Goal: Information Seeking & Learning: Learn about a topic

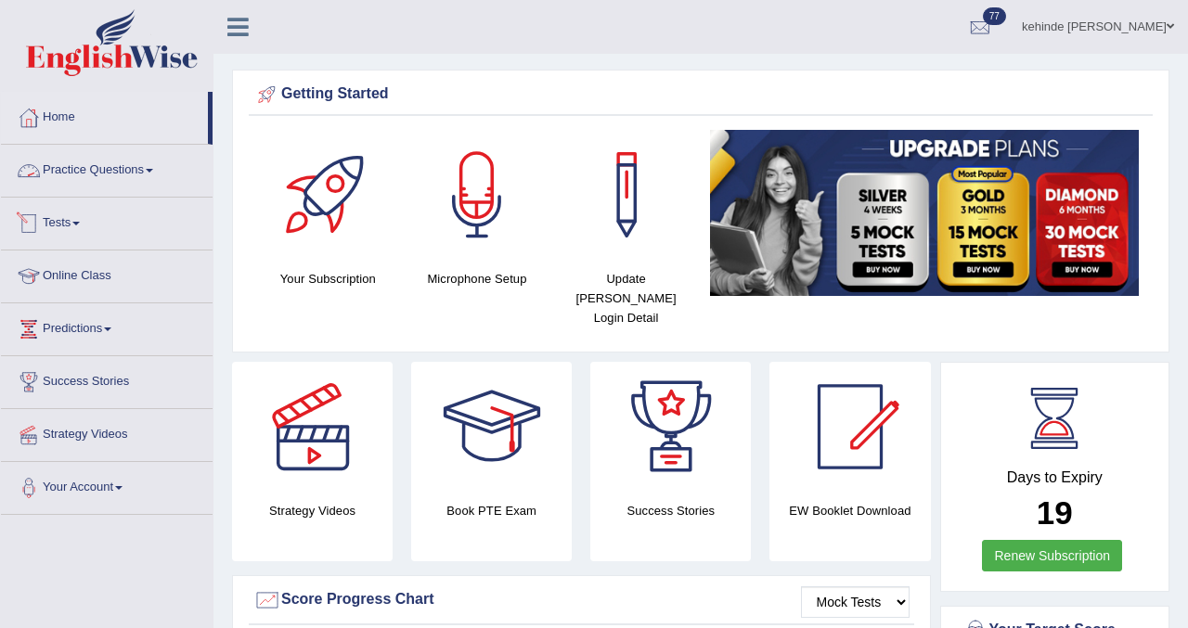
click at [61, 231] on link "Tests" at bounding box center [107, 221] width 212 height 46
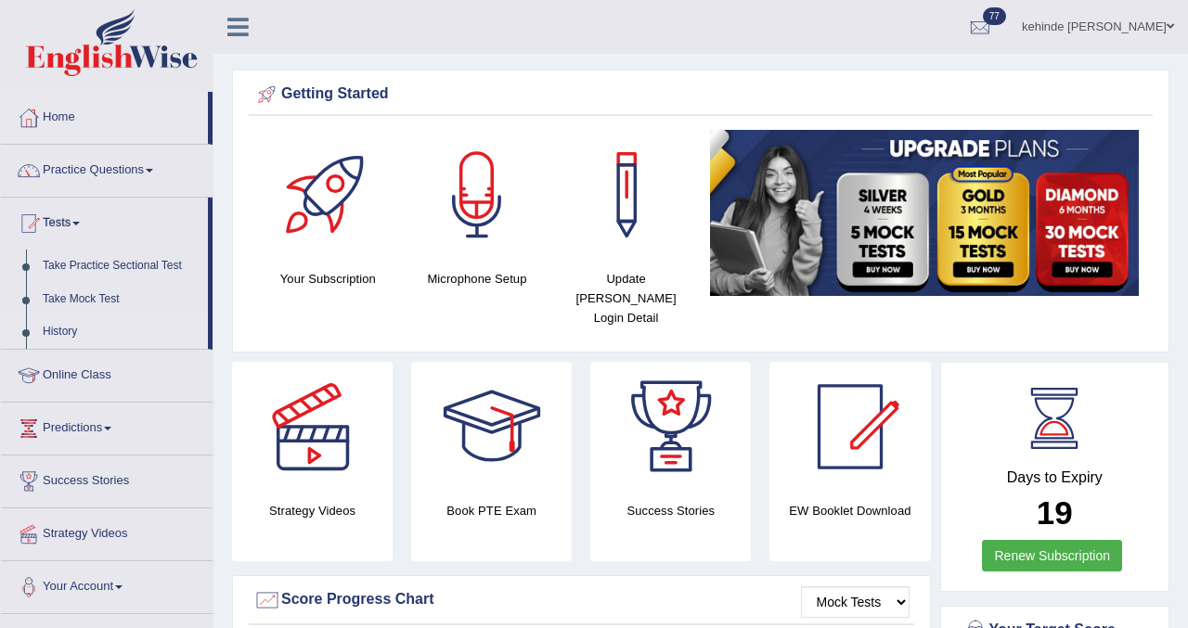
click at [58, 332] on link "History" at bounding box center [120, 331] width 173 height 33
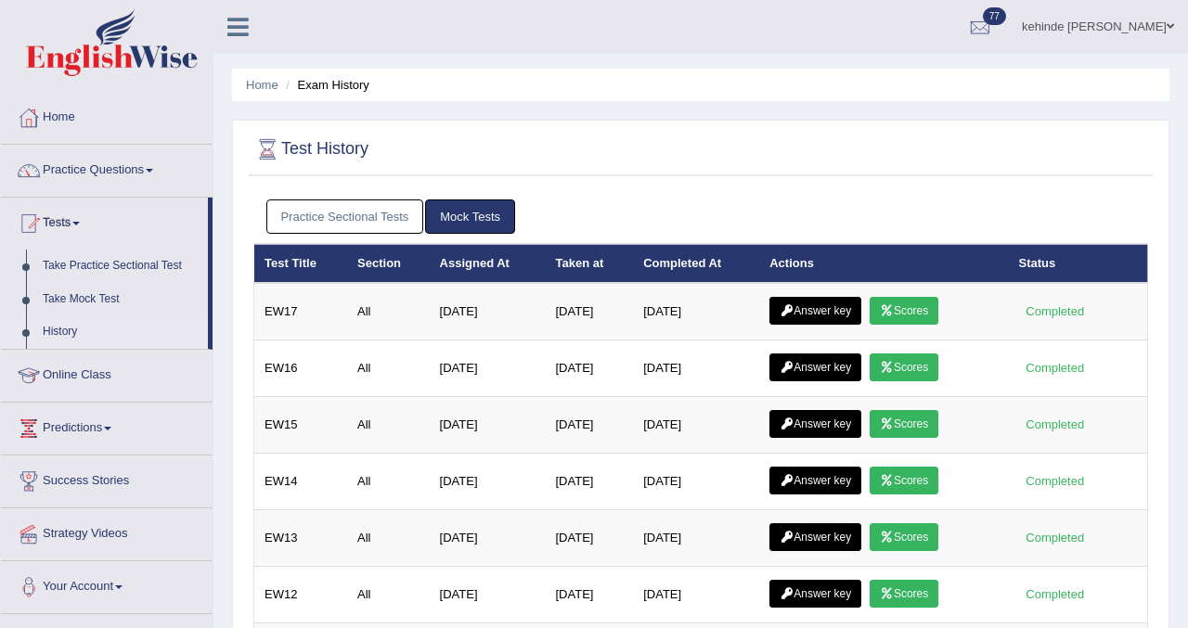
click at [350, 205] on link "Practice Sectional Tests" at bounding box center [345, 216] width 158 height 34
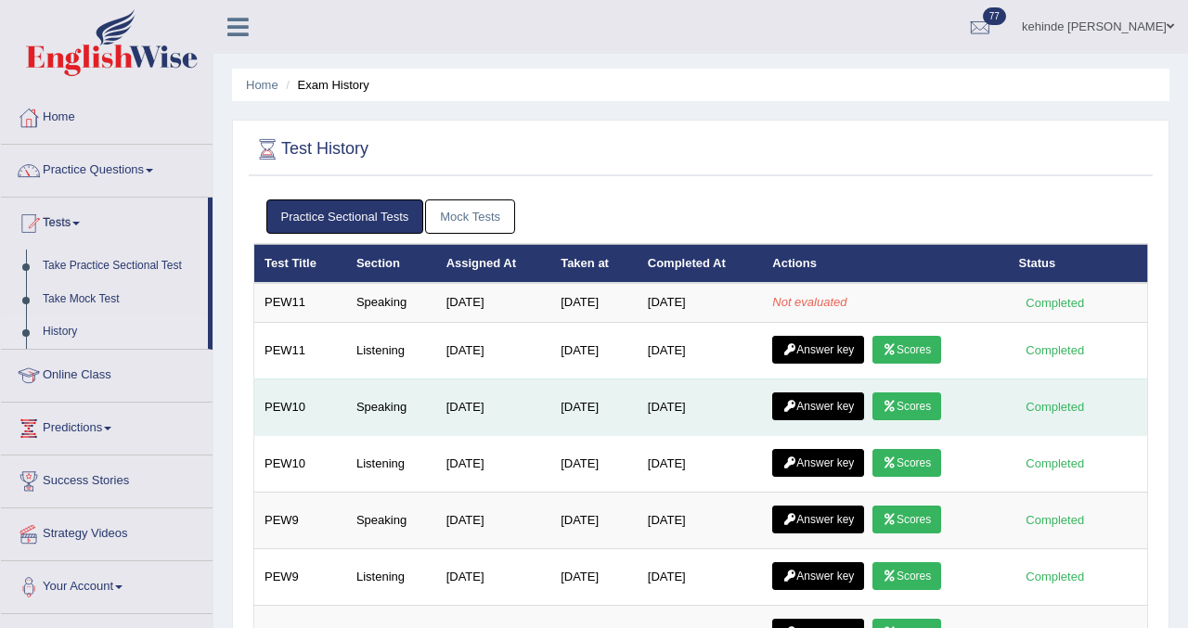
click at [907, 402] on link "Scores" at bounding box center [906, 406] width 69 height 28
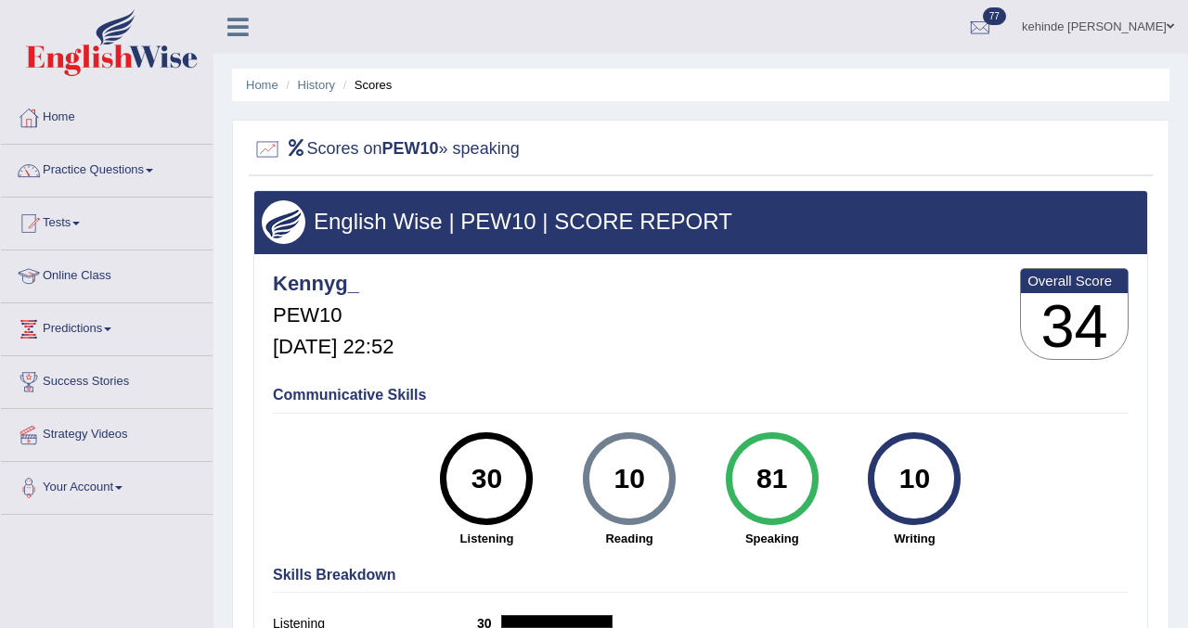
click at [1178, 426] on div "Home History Scores Scores on PEW10 » speaking English Wise | PEW10 | SCORE REP…" at bounding box center [700, 464] width 974 height 928
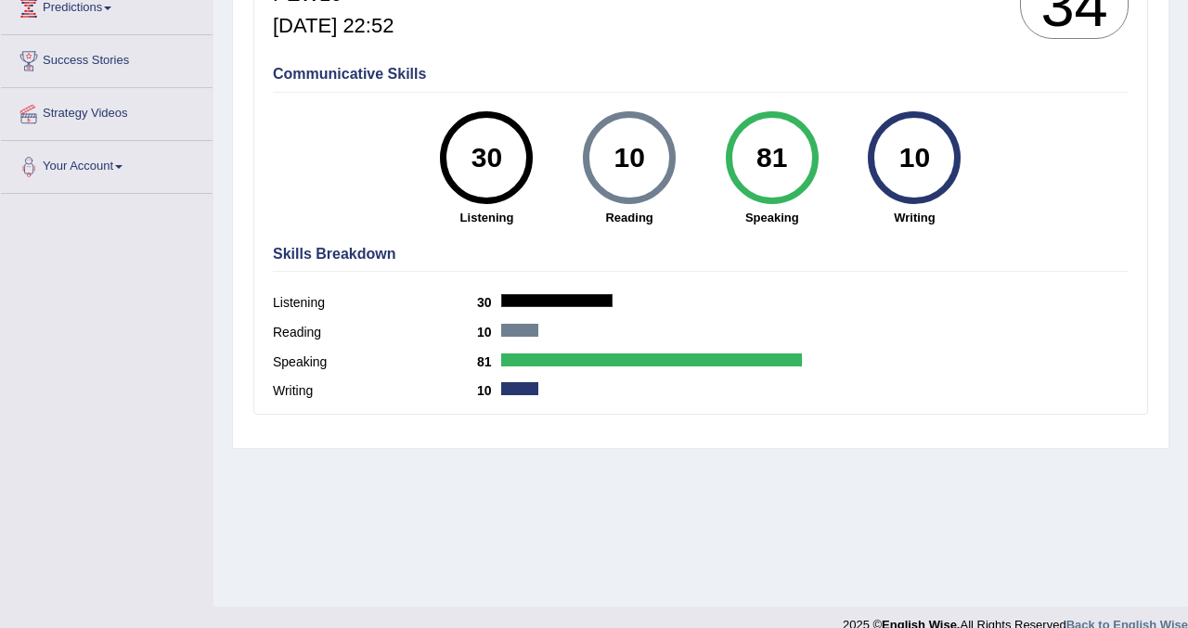
scroll to position [346, 0]
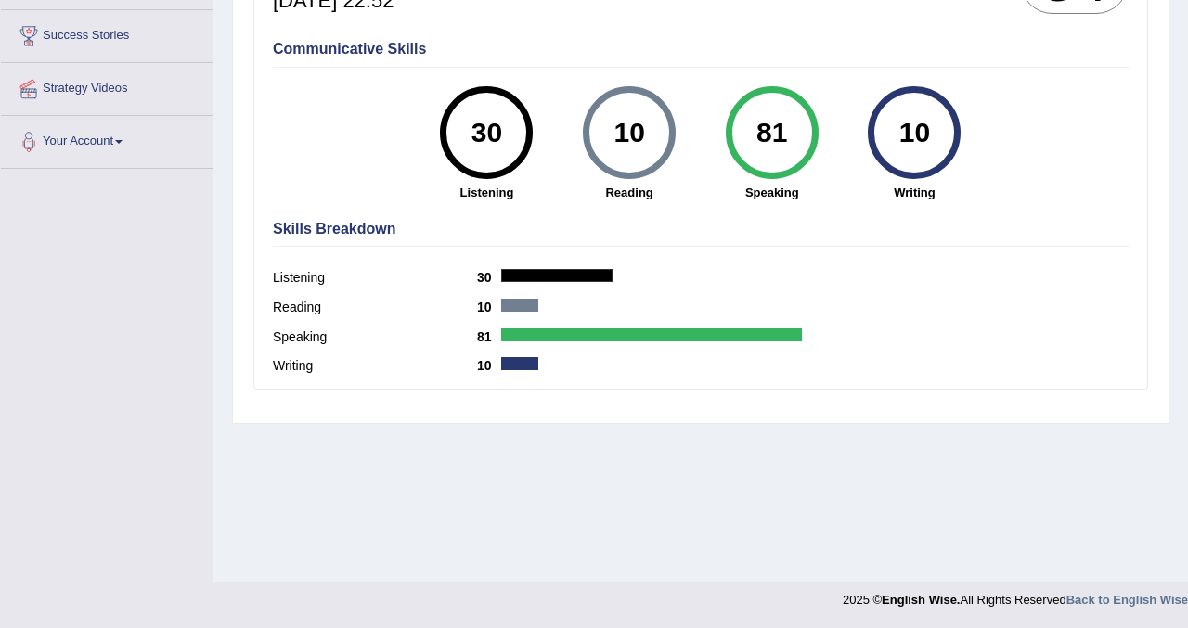
click at [1160, 210] on div "Scores on PEW10 » speaking English Wise | PEW10 | SCORE REPORT Kennyg_ PEW10 Se…" at bounding box center [700, 99] width 937 height 650
click at [1146, 165] on div "English Wise | PEW10 | SCORE REPORT Kennyg_ PEW10 Sep 26, 2025, 22:52 Overall S…" at bounding box center [700, 117] width 894 height 546
click at [1151, 95] on div "English Wise | PEW10 | SCORE REPORT Kennyg_ PEW10 Sep 26, 2025, 22:52 Overall S…" at bounding box center [701, 129] width 904 height 570
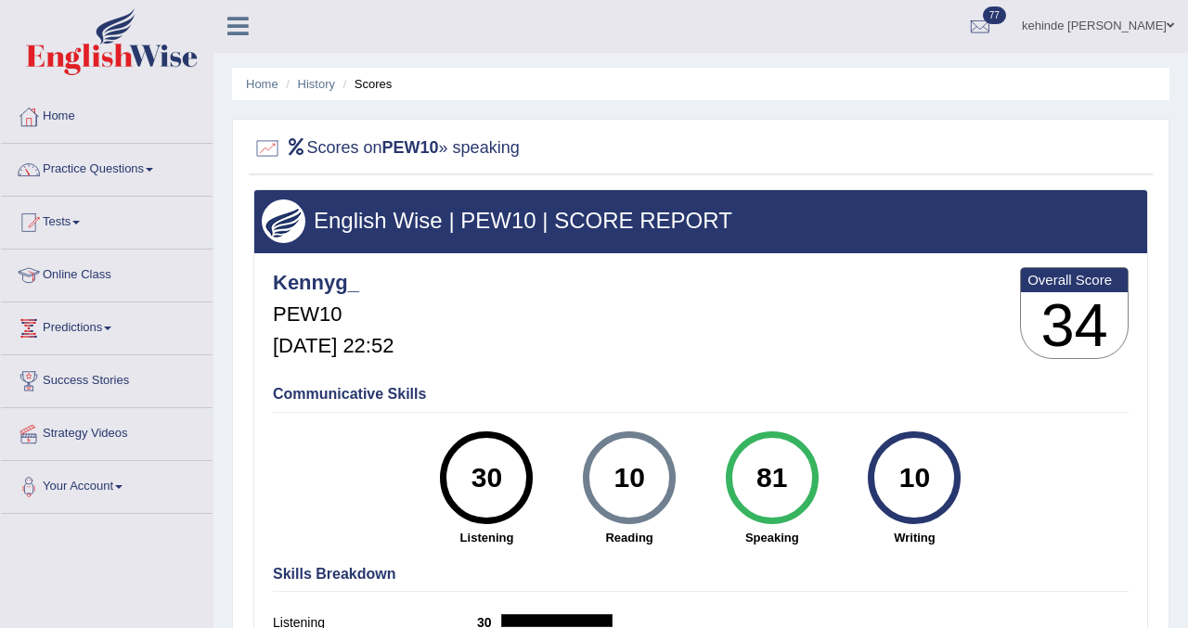
scroll to position [0, 0]
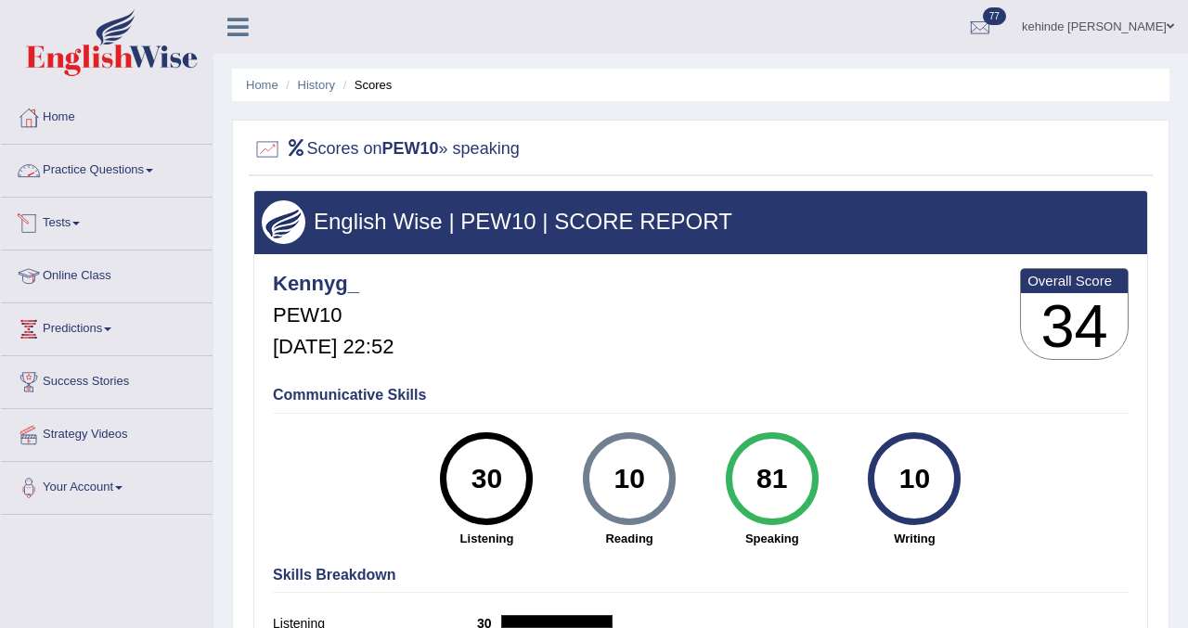
click at [71, 226] on link "Tests" at bounding box center [107, 221] width 212 height 46
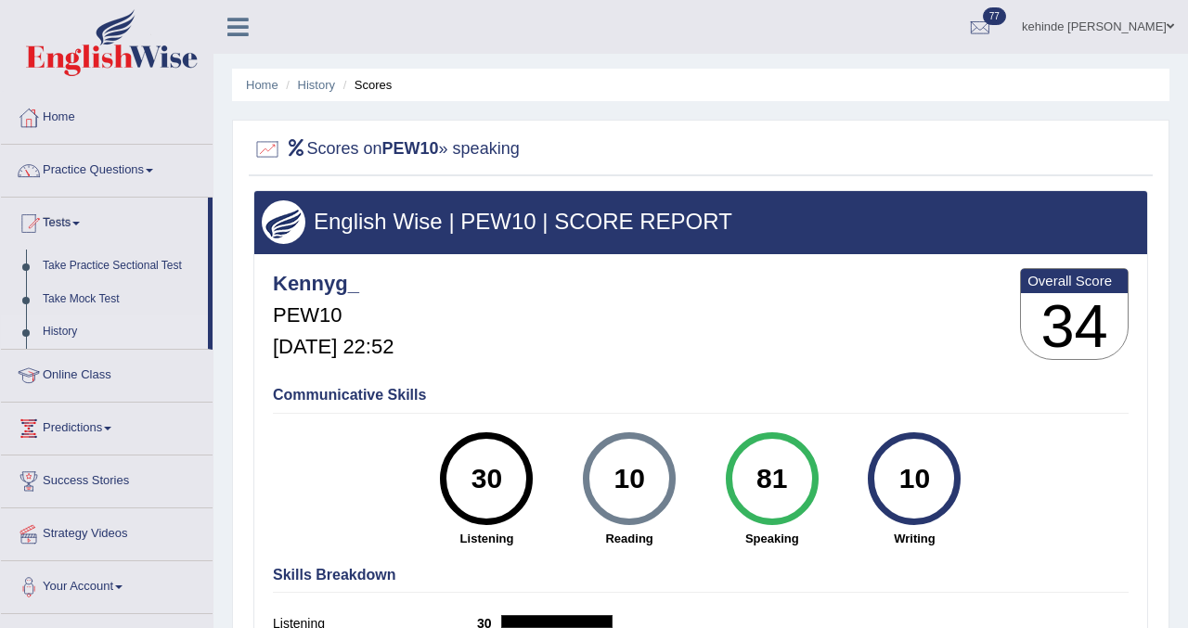
click at [55, 346] on link "History" at bounding box center [120, 331] width 173 height 33
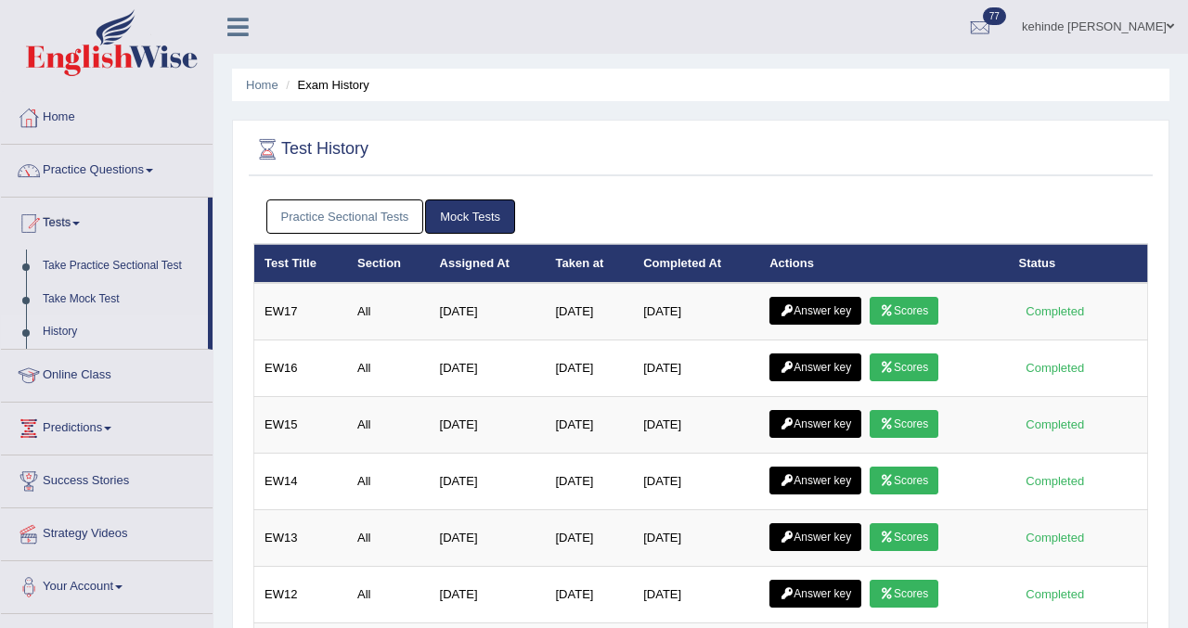
click at [351, 225] on link "Practice Sectional Tests" at bounding box center [345, 216] width 158 height 34
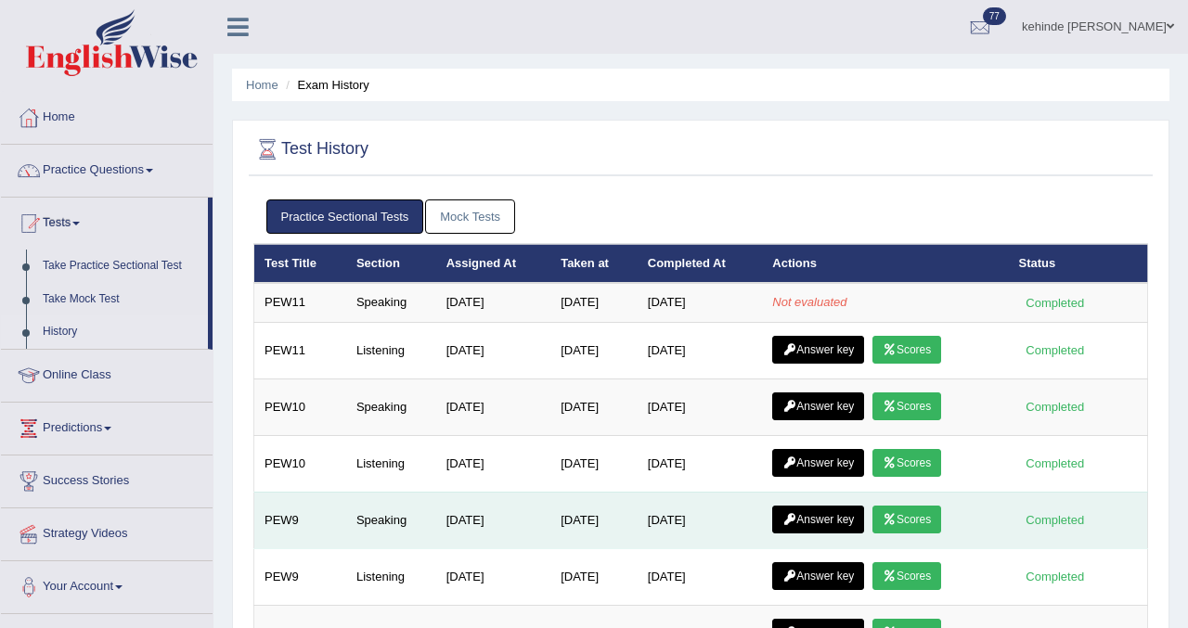
click at [922, 521] on link "Scores" at bounding box center [906, 520] width 69 height 28
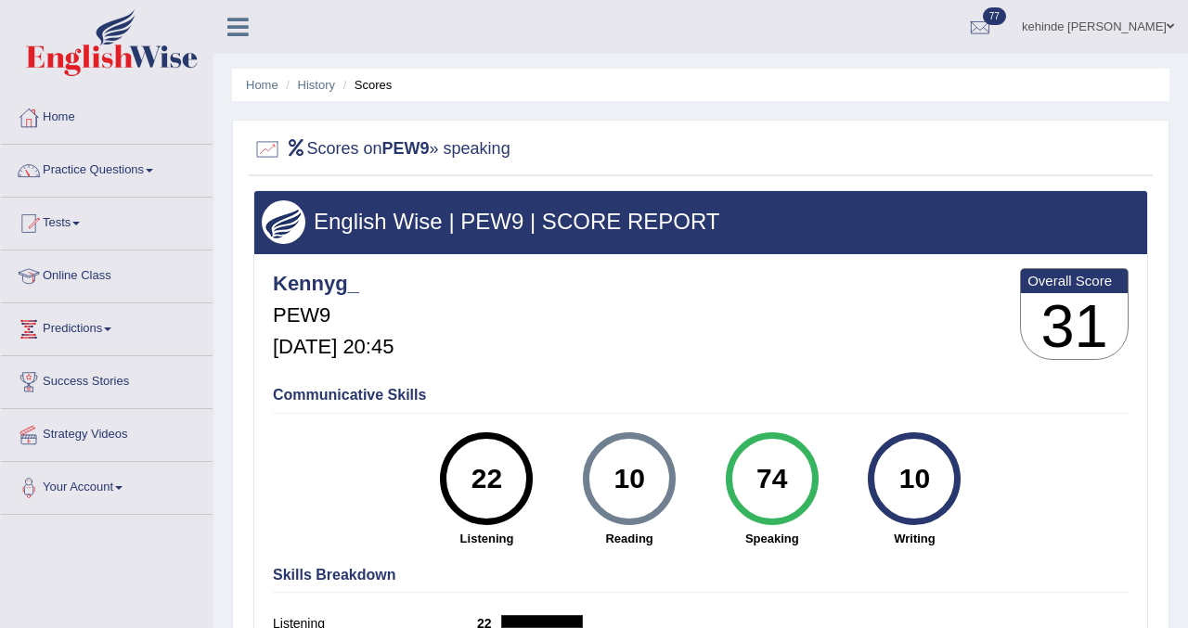
click at [67, 278] on link "Online Class" at bounding box center [107, 273] width 212 height 46
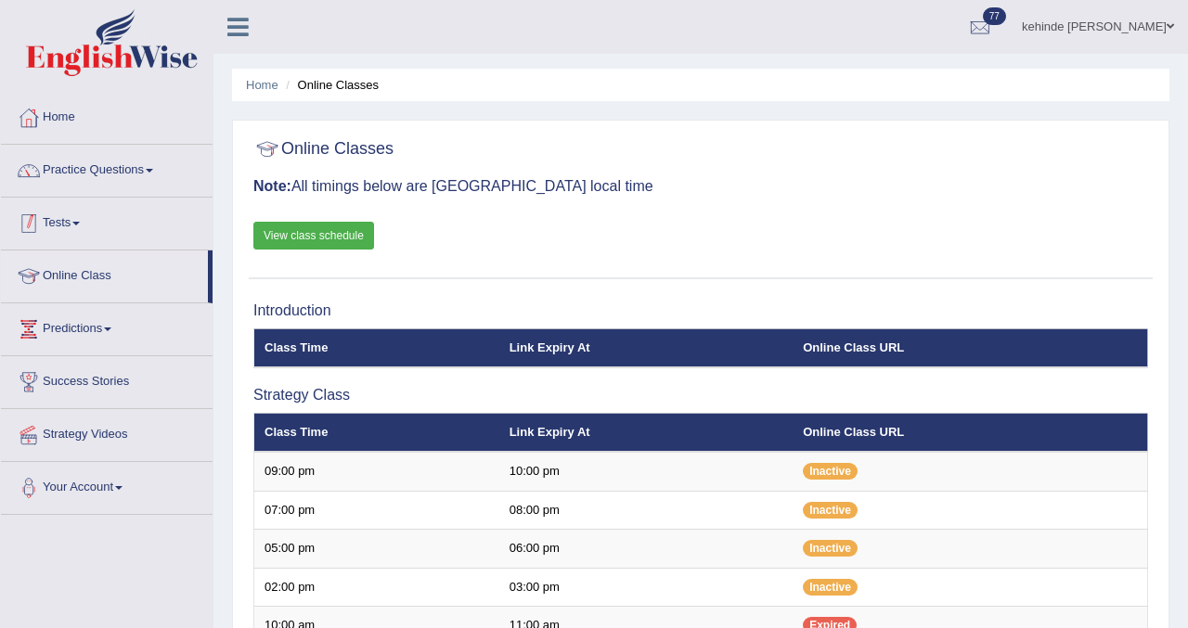
click at [64, 235] on link "Tests" at bounding box center [107, 221] width 212 height 46
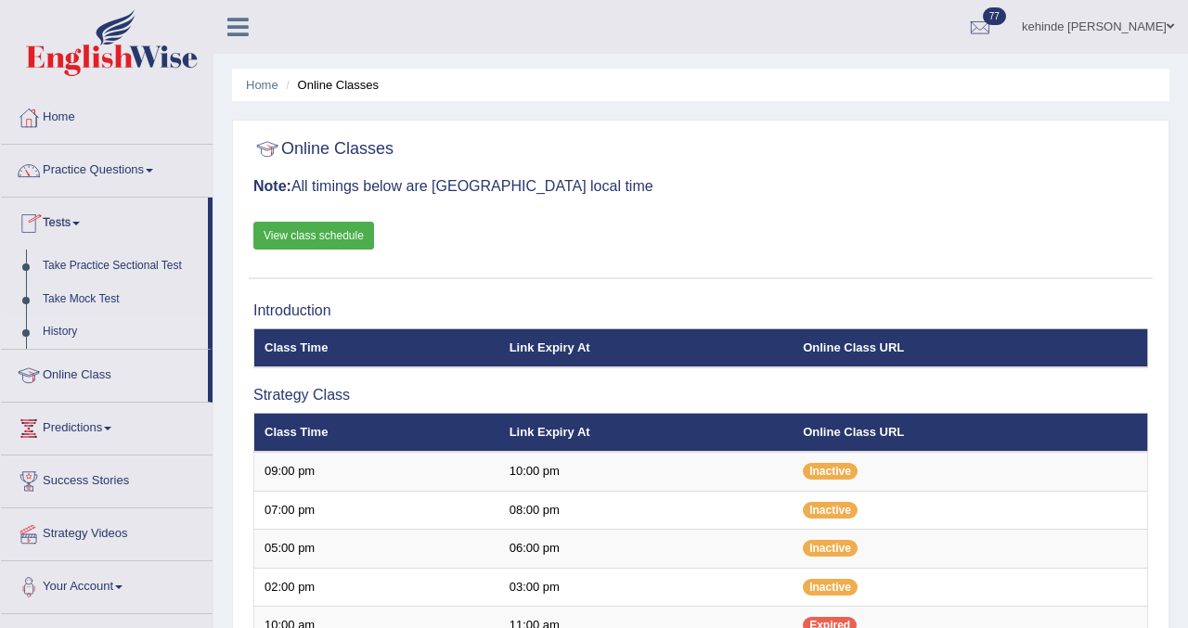
click at [66, 329] on link "History" at bounding box center [120, 331] width 173 height 33
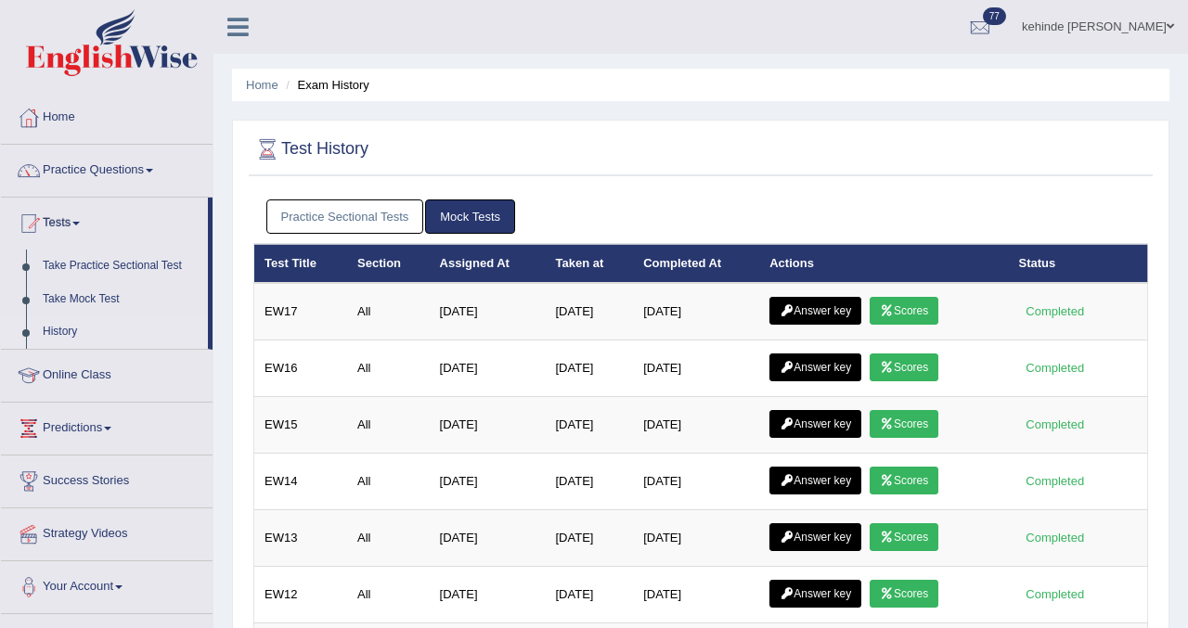
click at [354, 226] on link "Practice Sectional Tests" at bounding box center [345, 216] width 158 height 34
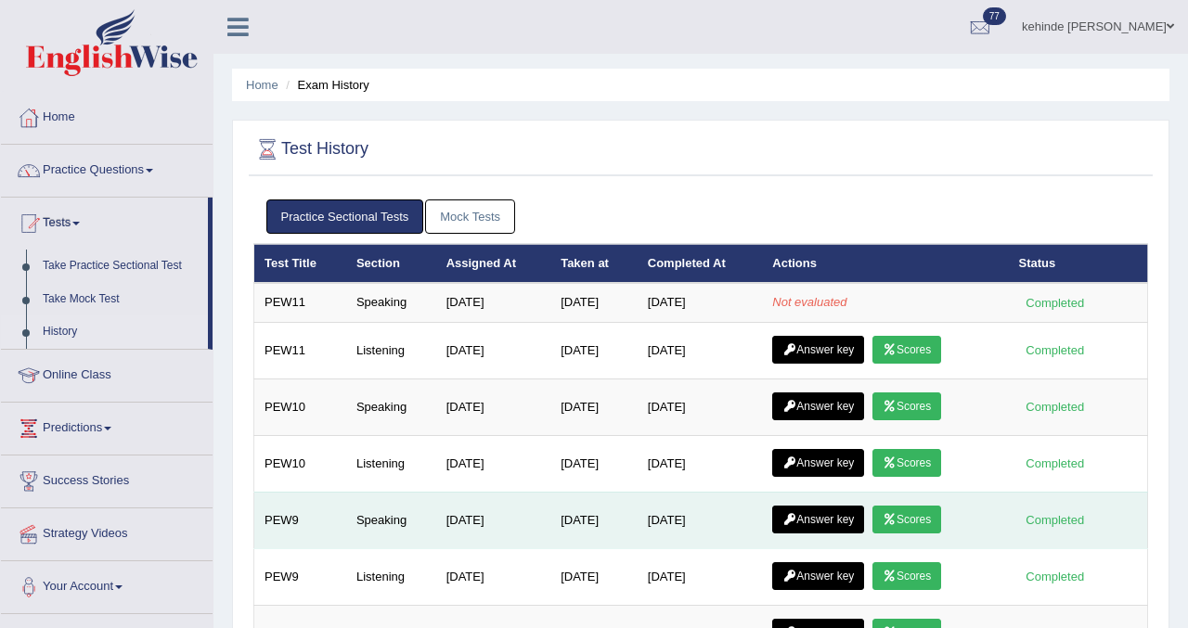
click at [925, 520] on link "Scores" at bounding box center [906, 520] width 69 height 28
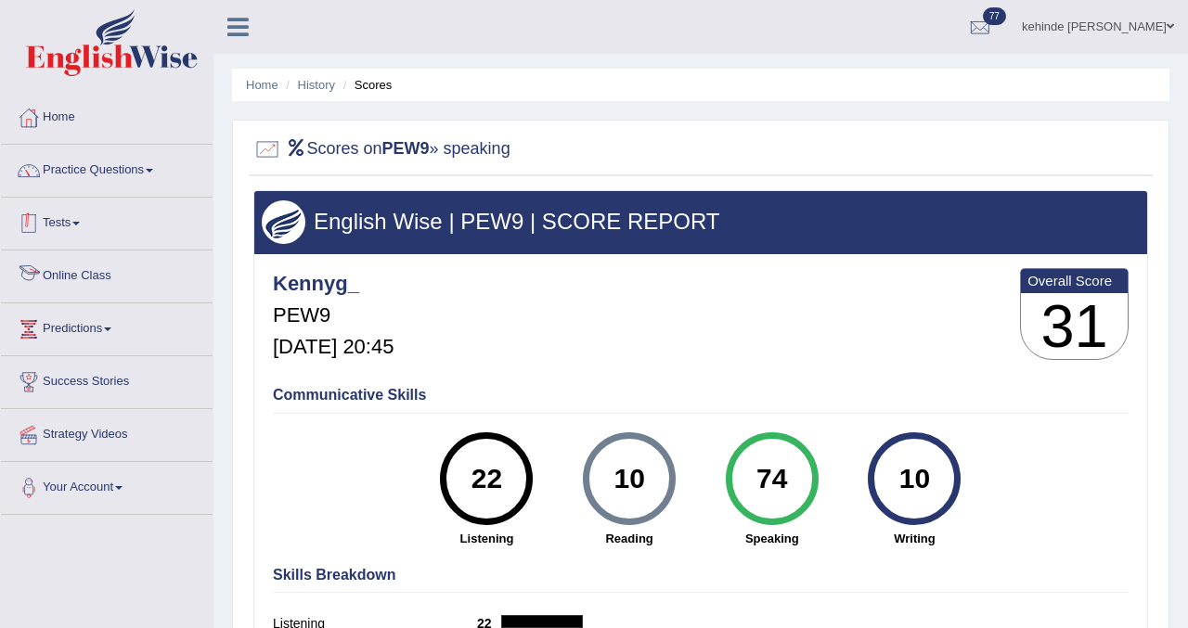
click at [63, 226] on link "Tests" at bounding box center [107, 221] width 212 height 46
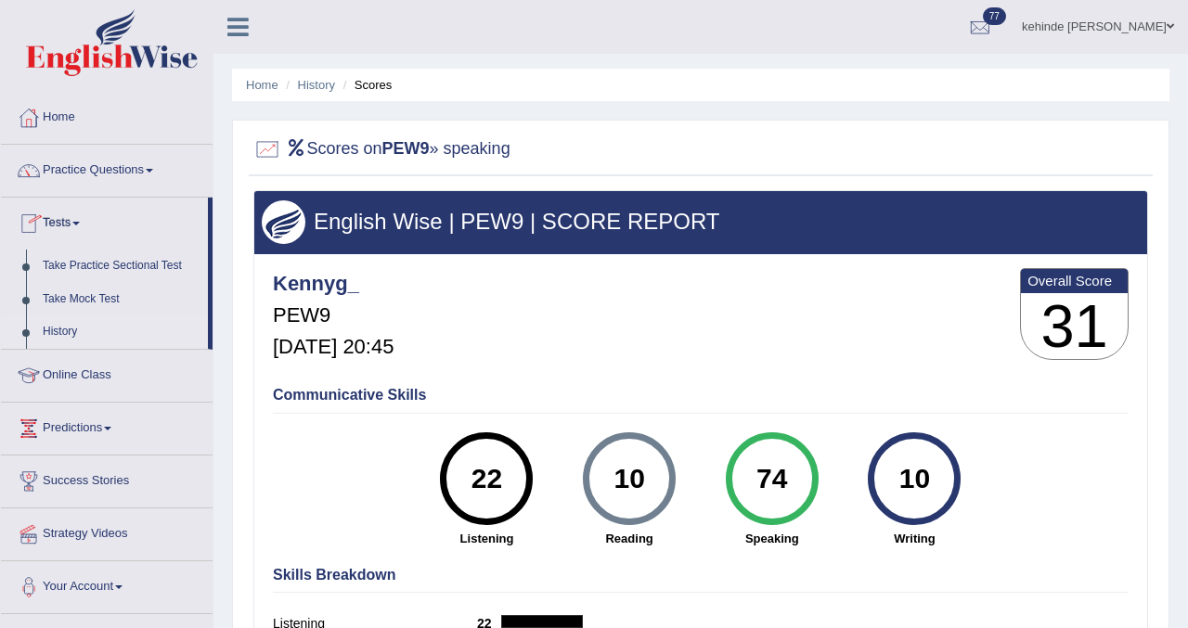
click at [56, 326] on link "History" at bounding box center [120, 331] width 173 height 33
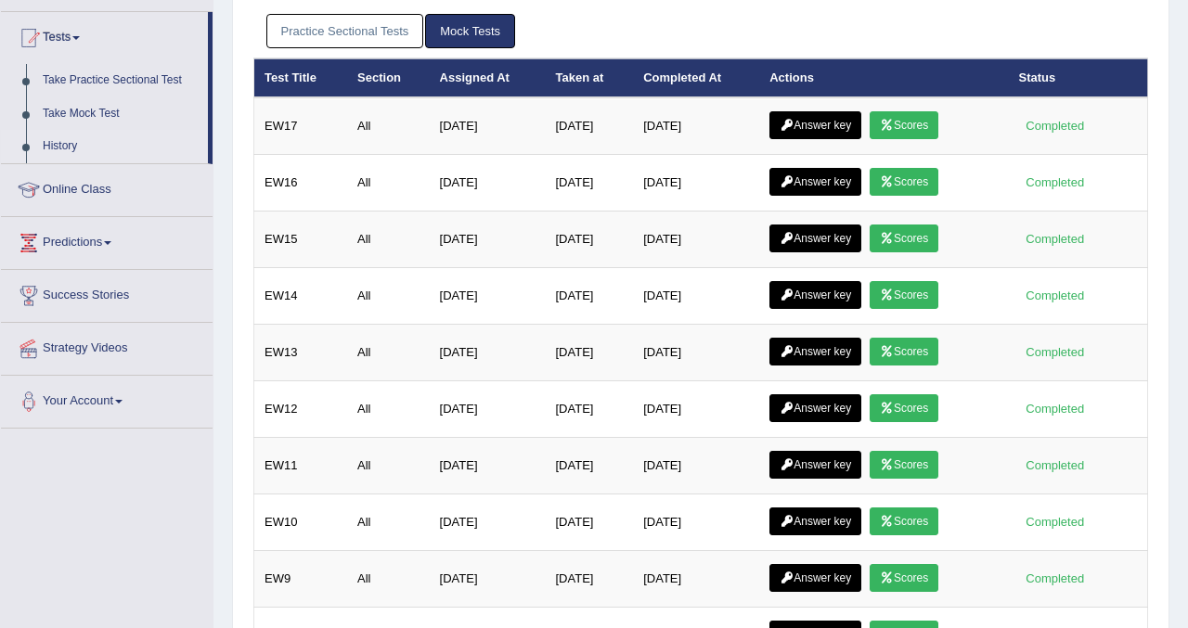
scroll to position [223, 0]
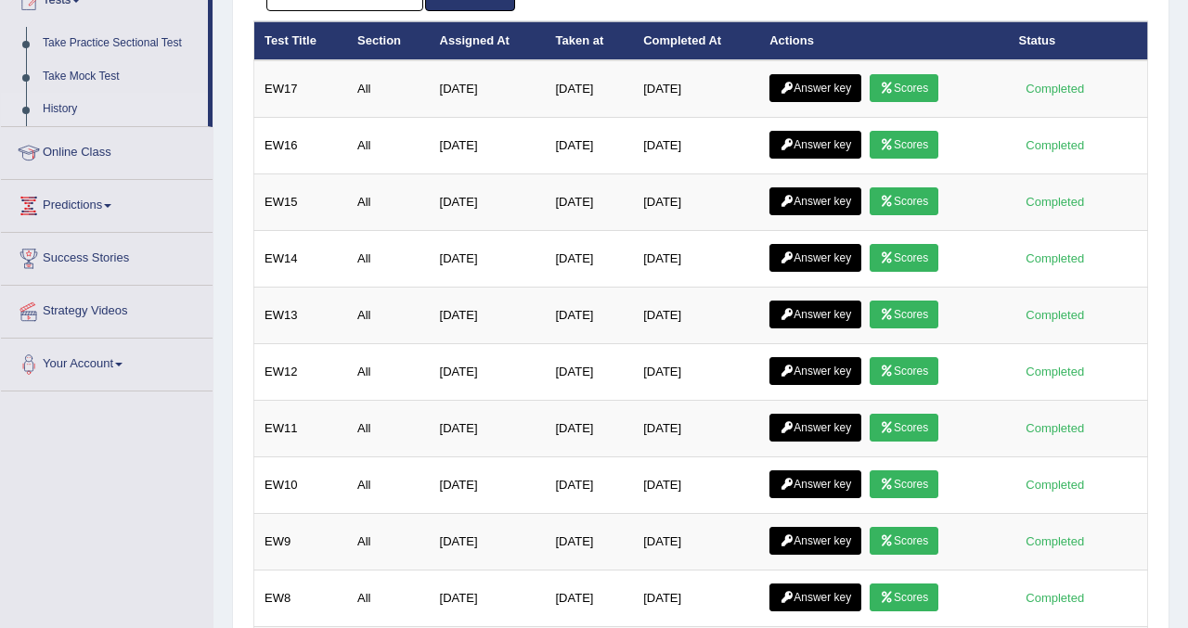
click at [1178, 95] on div "Home Exam History Test History Practice Sectional Tests Mock Tests Test Title S…" at bounding box center [700, 422] width 974 height 1290
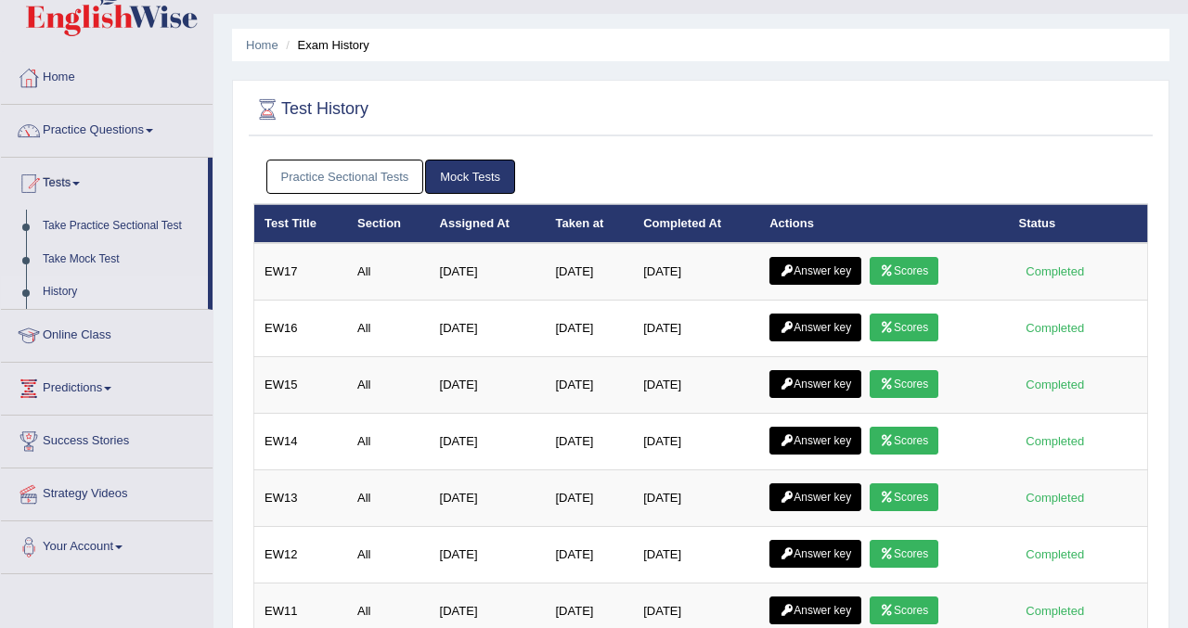
scroll to position [37, 0]
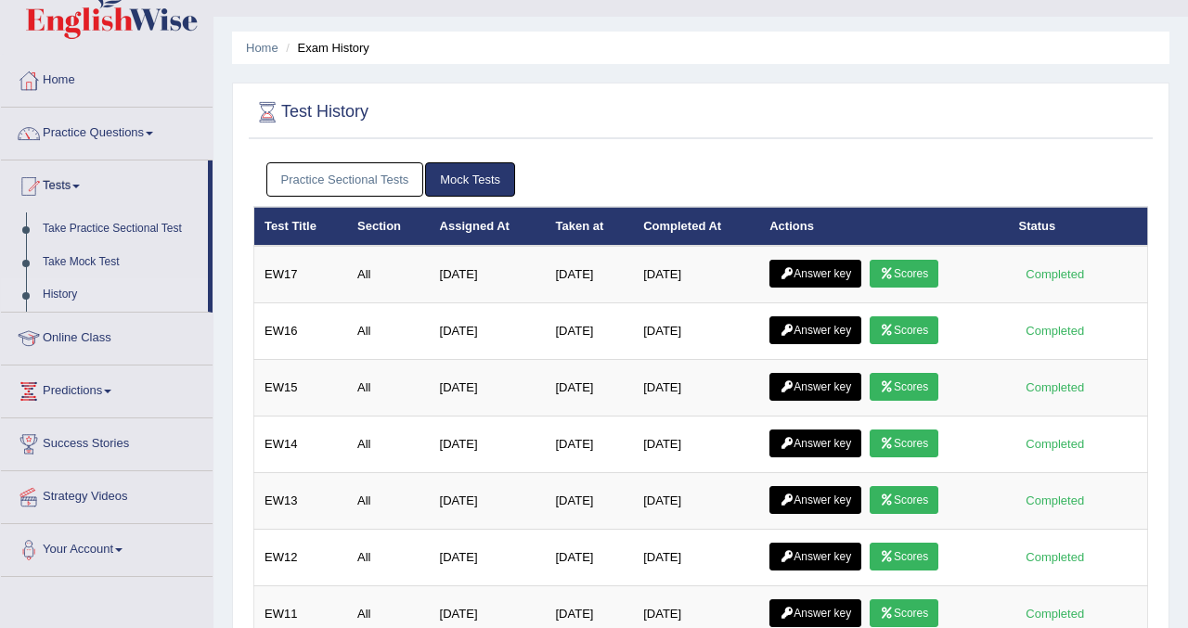
click at [308, 182] on link "Practice Sectional Tests" at bounding box center [345, 179] width 158 height 34
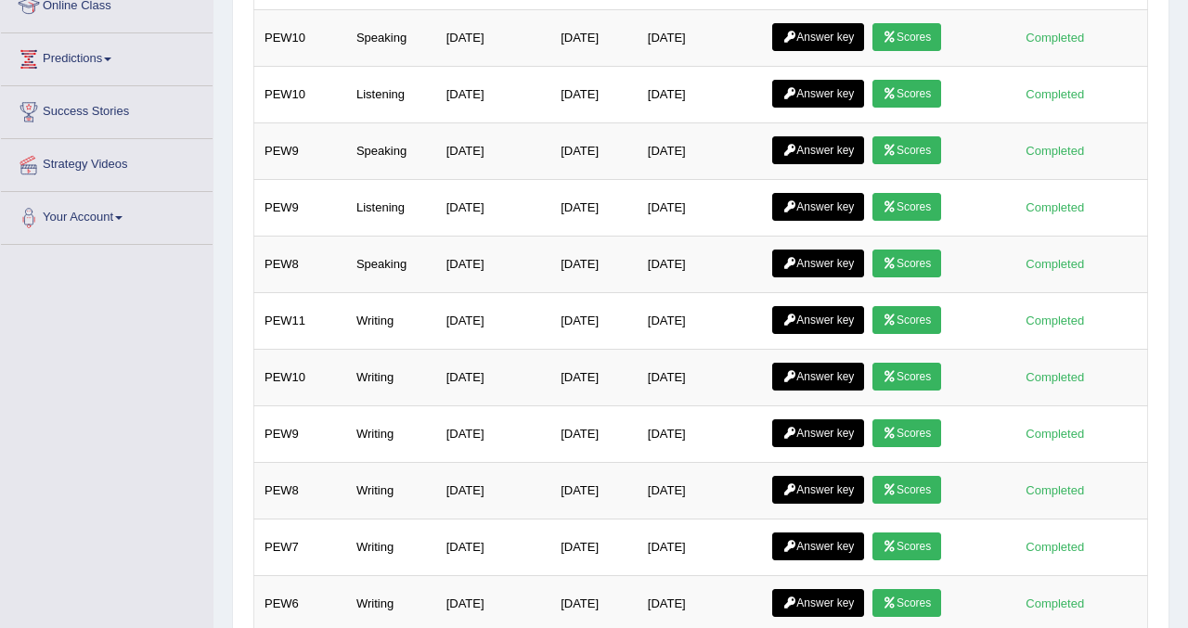
scroll to position [371, 0]
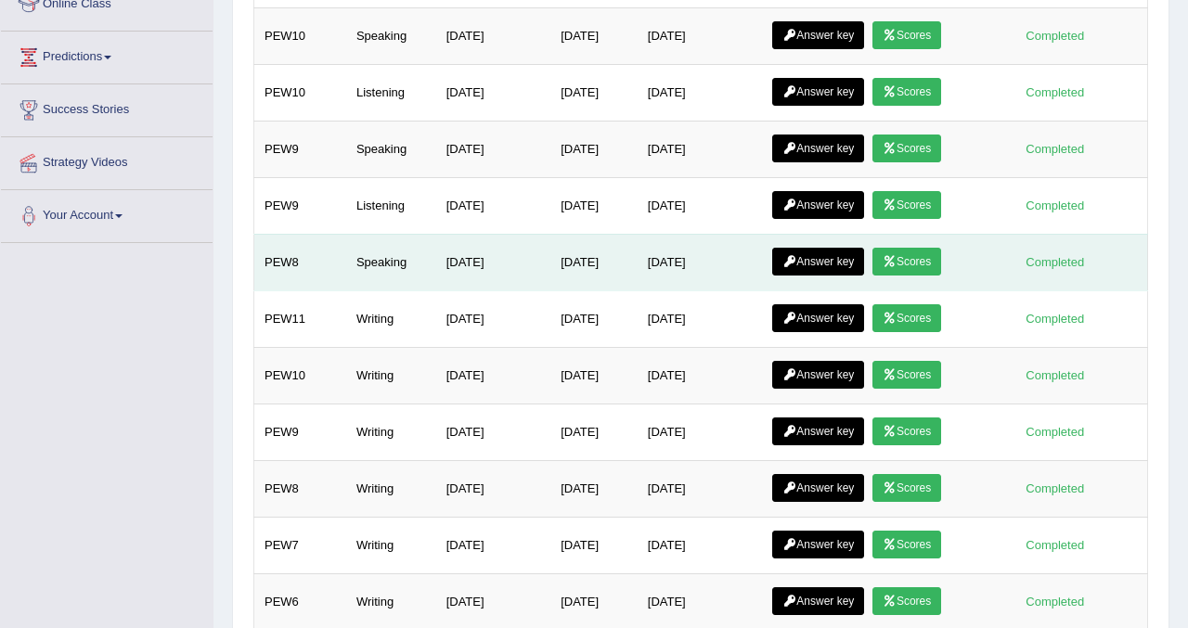
click at [925, 263] on link "Scores" at bounding box center [906, 262] width 69 height 28
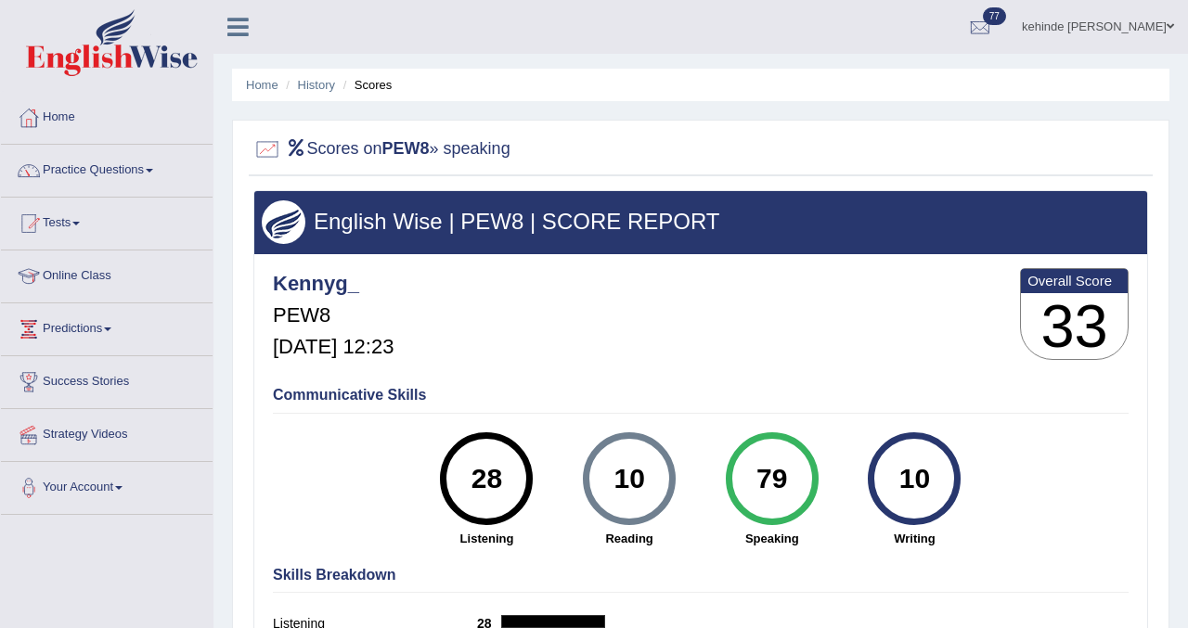
click at [61, 227] on link "Tests" at bounding box center [107, 221] width 212 height 46
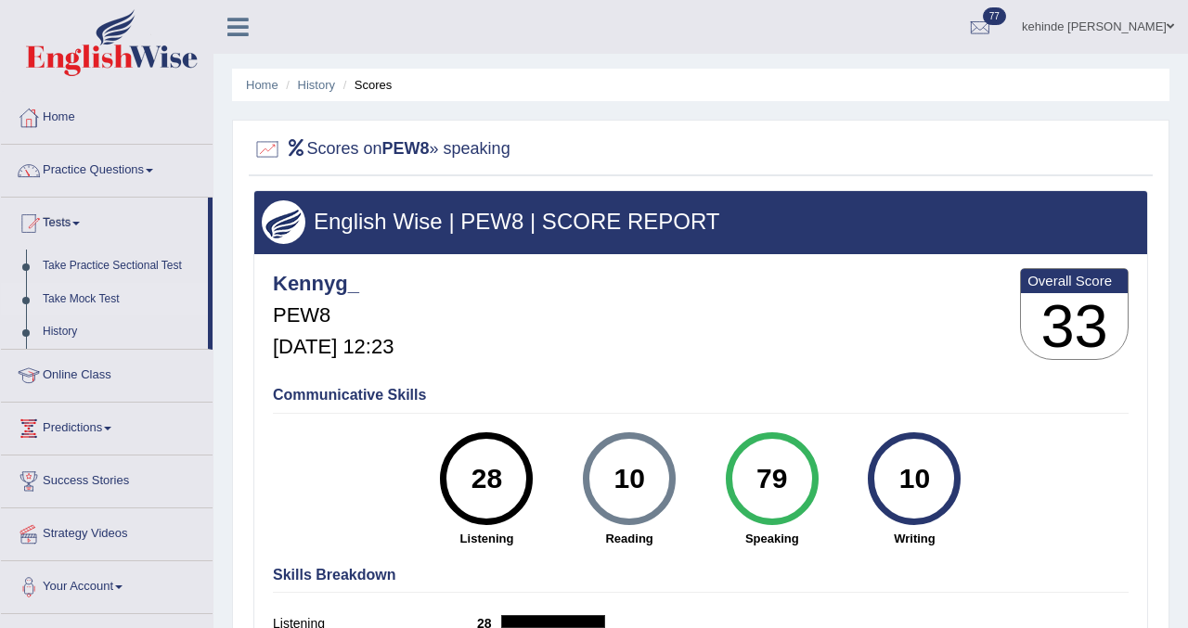
click at [64, 302] on link "Take Mock Test" at bounding box center [120, 299] width 173 height 33
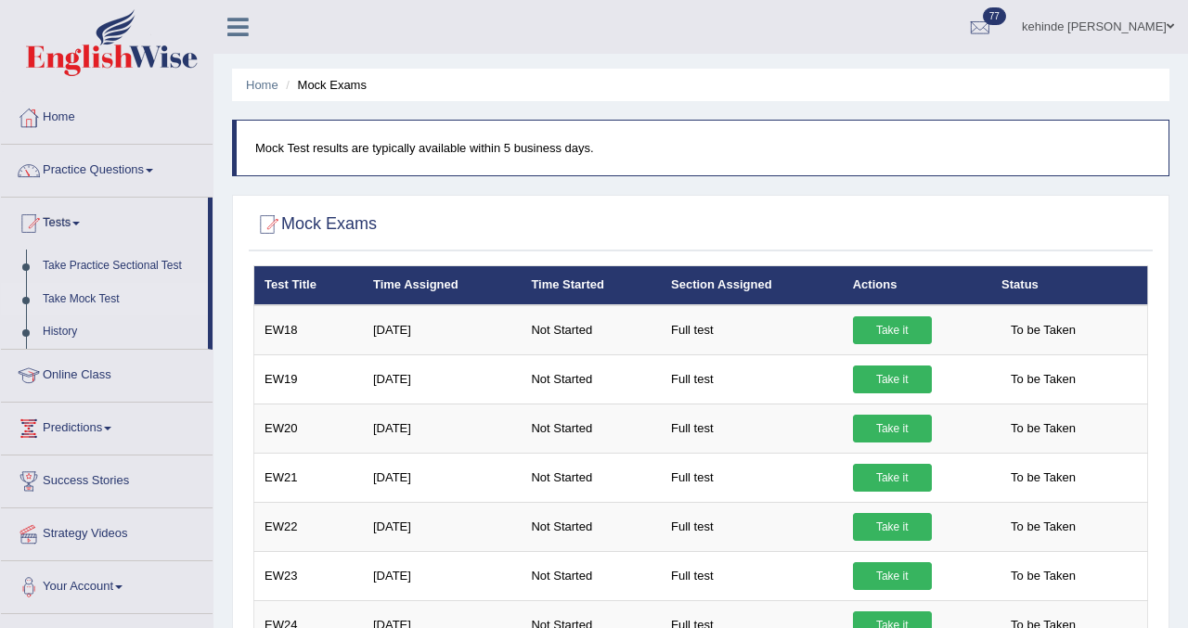
click at [1178, 275] on div "Home Mock Exams Mock Test results are typically available within 5 business day…" at bounding box center [700, 619] width 974 height 1239
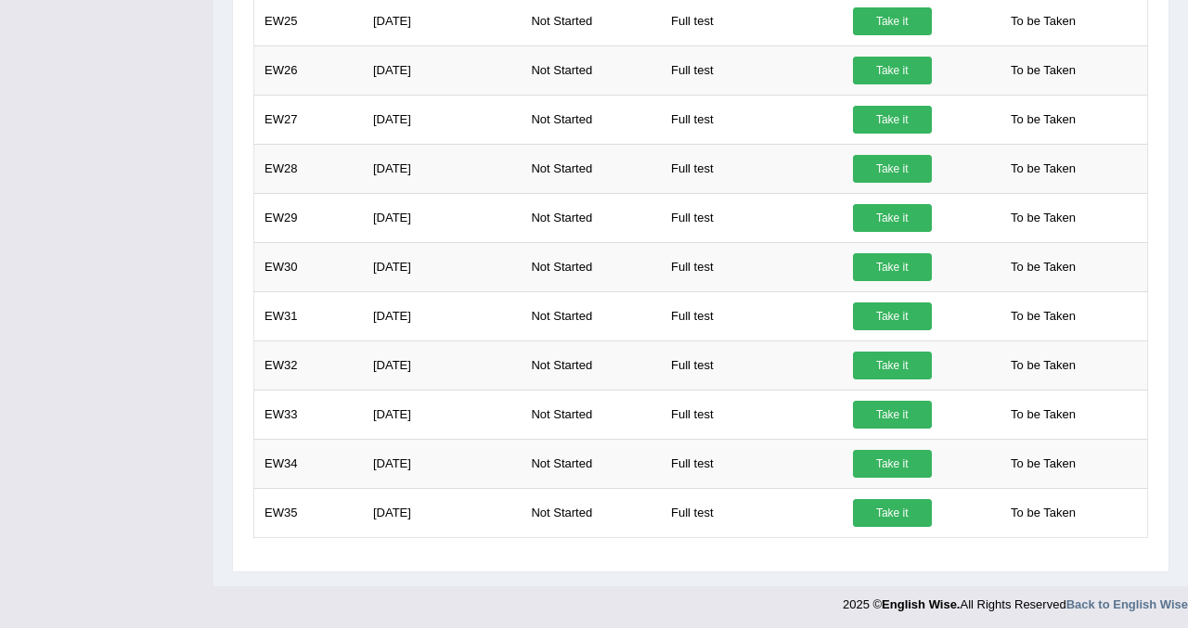
scroll to position [658, 0]
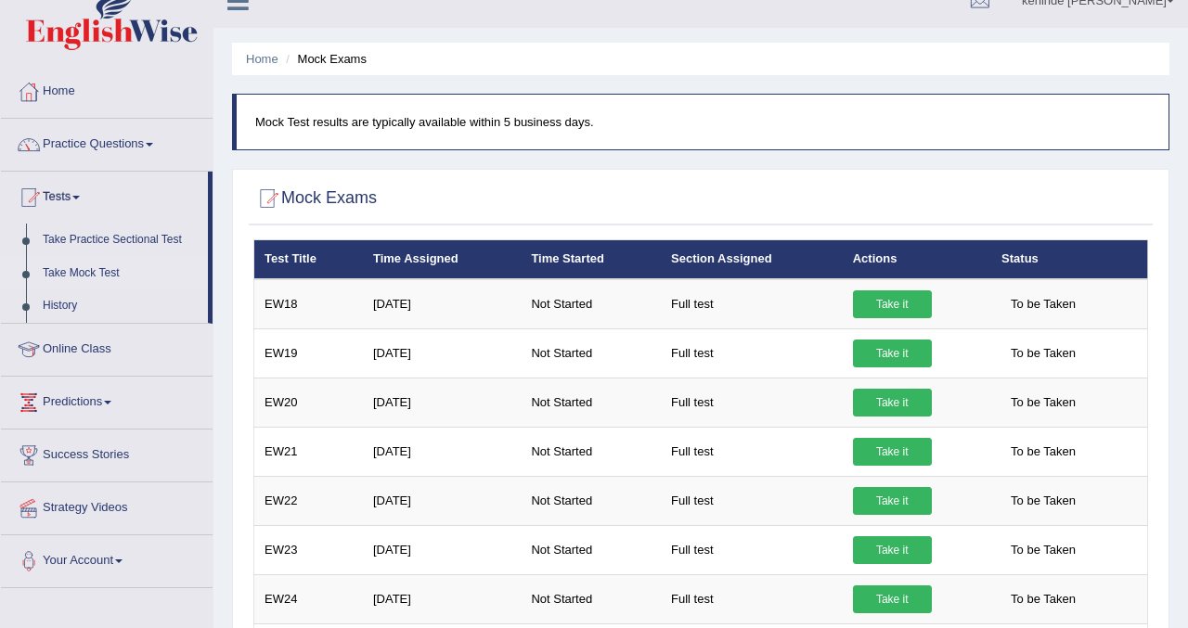
scroll to position [0, 0]
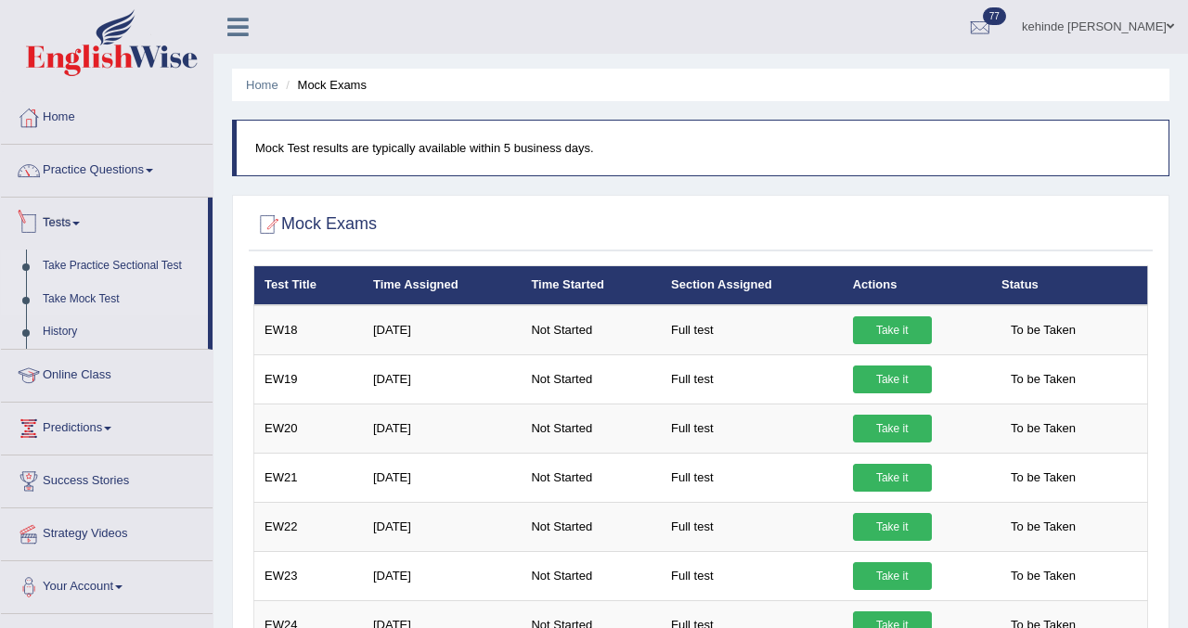
click at [98, 272] on link "Take Practice Sectional Test" at bounding box center [120, 266] width 173 height 33
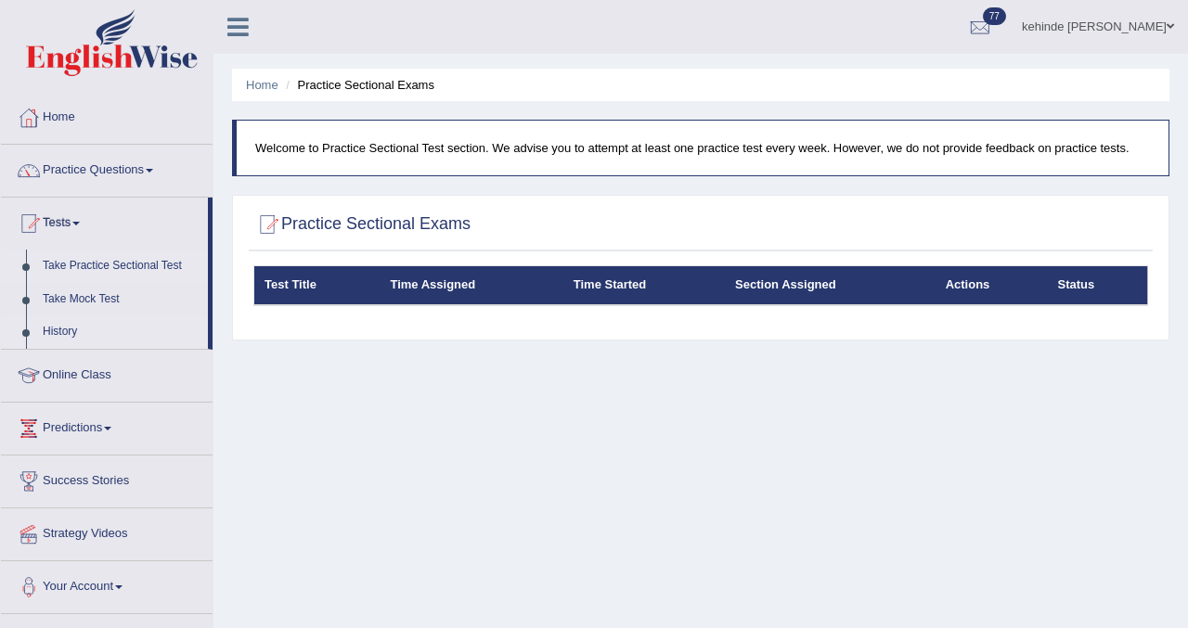
click at [57, 336] on link "History" at bounding box center [120, 331] width 173 height 33
click at [73, 270] on link "Take Practice Sectional Test" at bounding box center [120, 266] width 173 height 33
click at [66, 303] on link "Take Mock Test" at bounding box center [120, 299] width 173 height 33
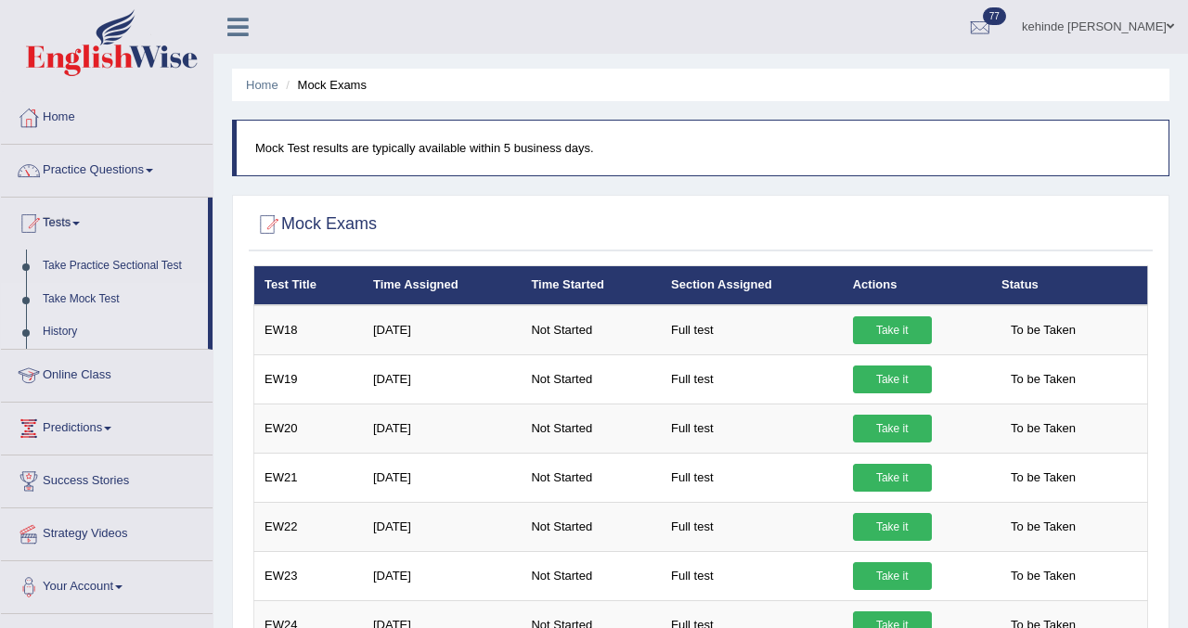
click at [68, 335] on link "History" at bounding box center [120, 331] width 173 height 33
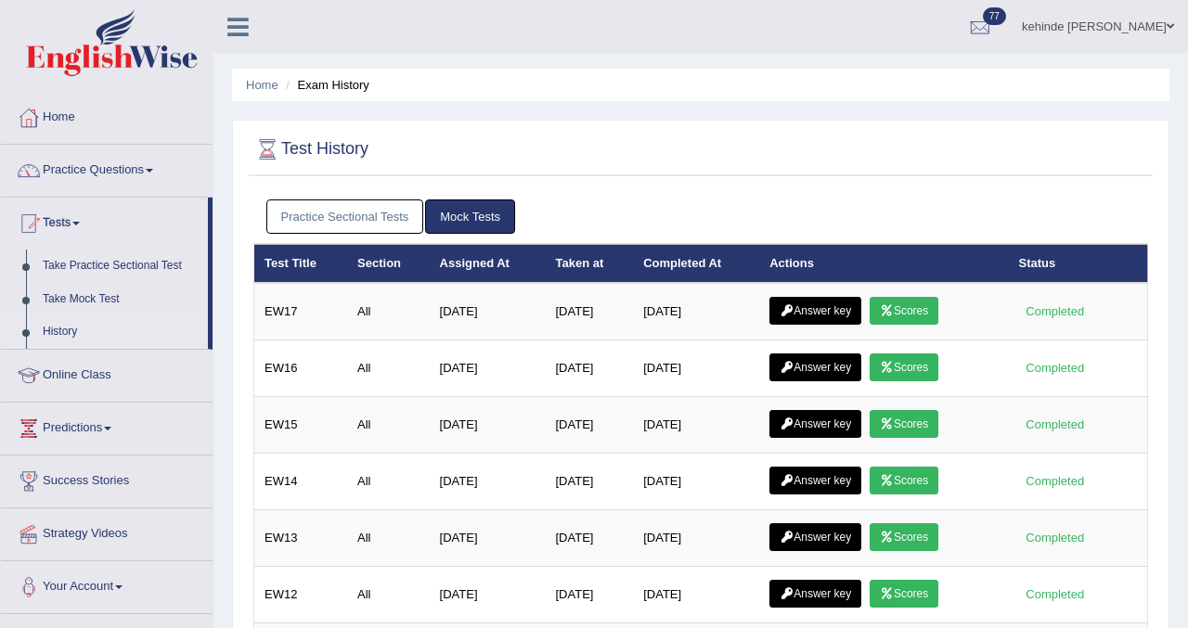
click at [313, 219] on link "Practice Sectional Tests" at bounding box center [345, 216] width 158 height 34
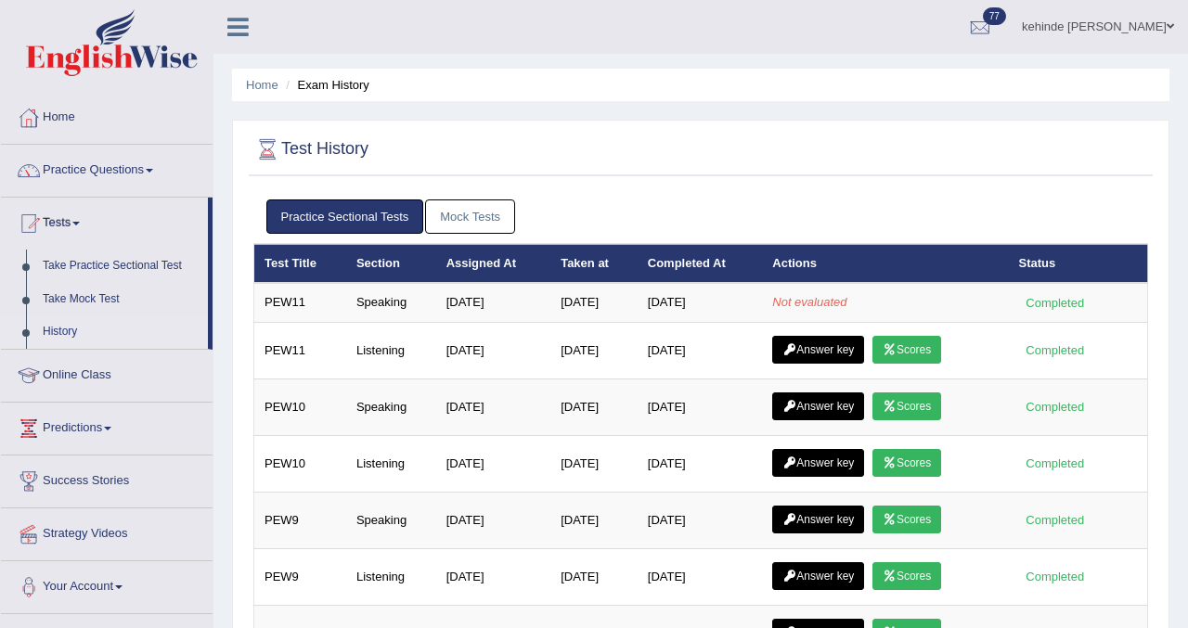
click at [484, 214] on link "Mock Tests" at bounding box center [470, 216] width 90 height 34
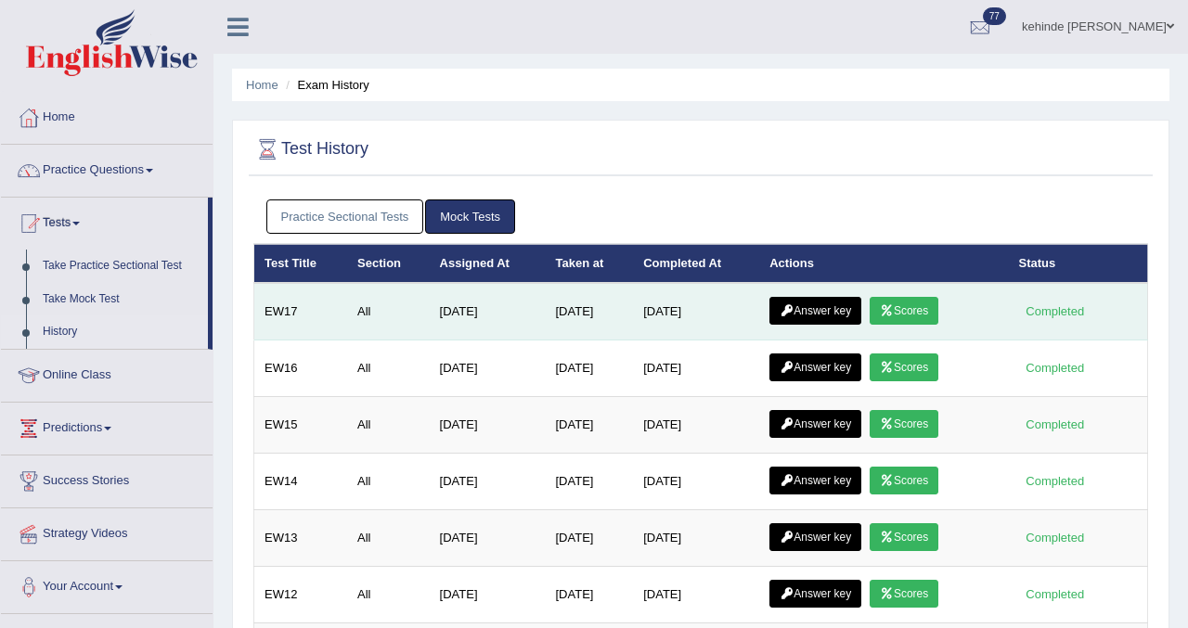
click at [917, 315] on link "Scores" at bounding box center [903, 311] width 69 height 28
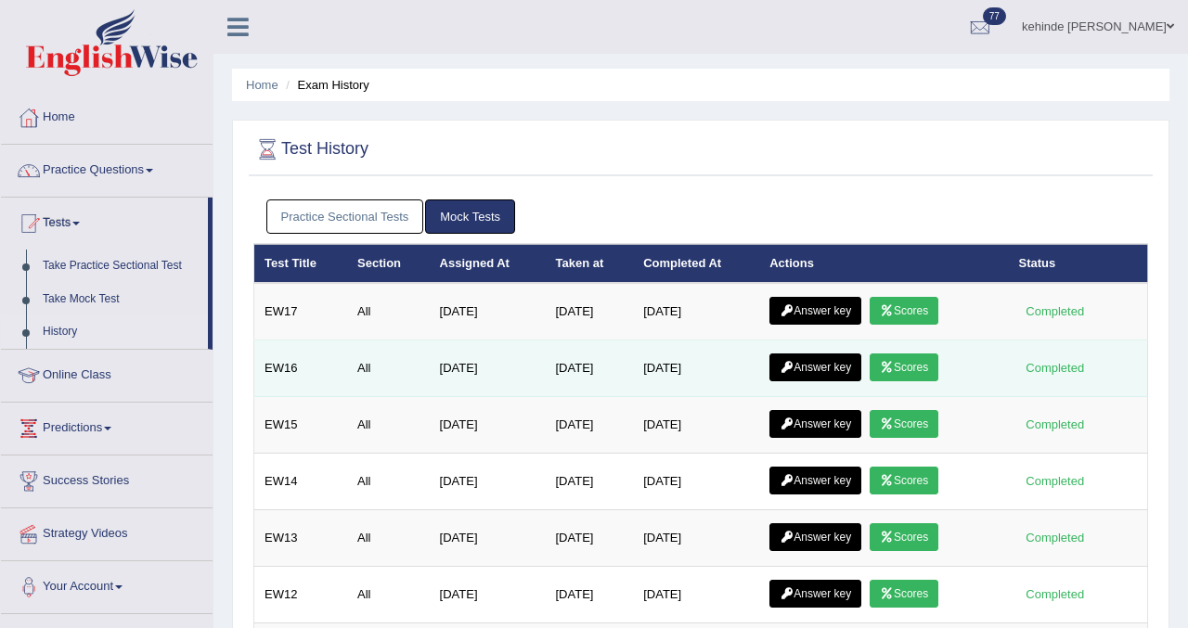
click at [917, 365] on link "Scores" at bounding box center [903, 367] width 69 height 28
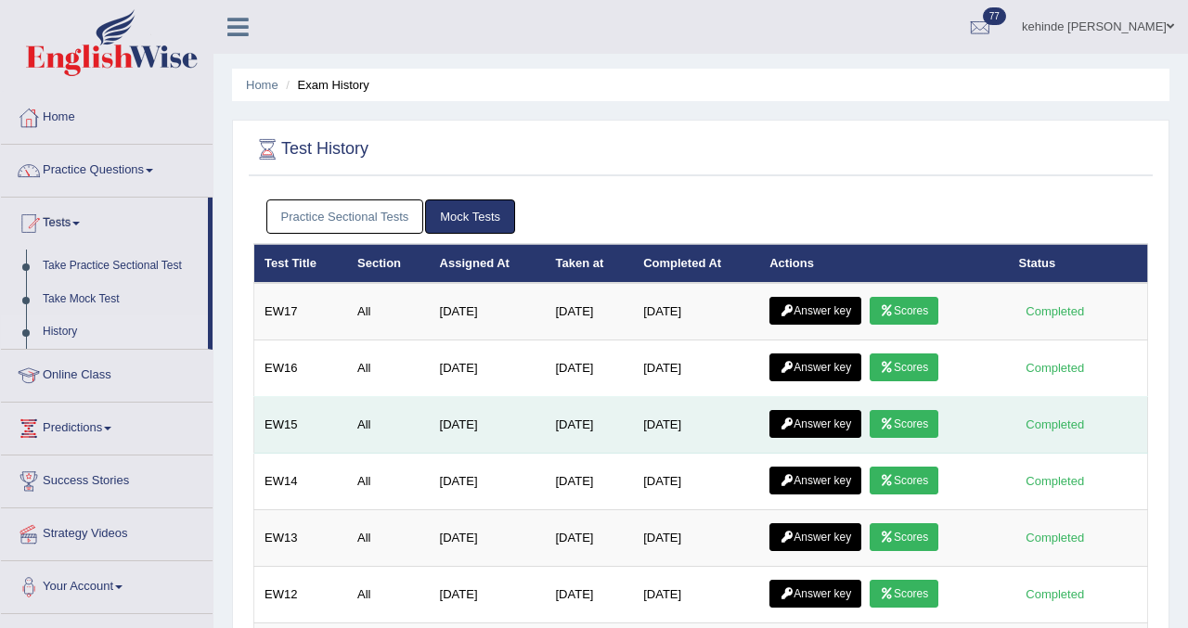
click at [919, 418] on link "Scores" at bounding box center [903, 424] width 69 height 28
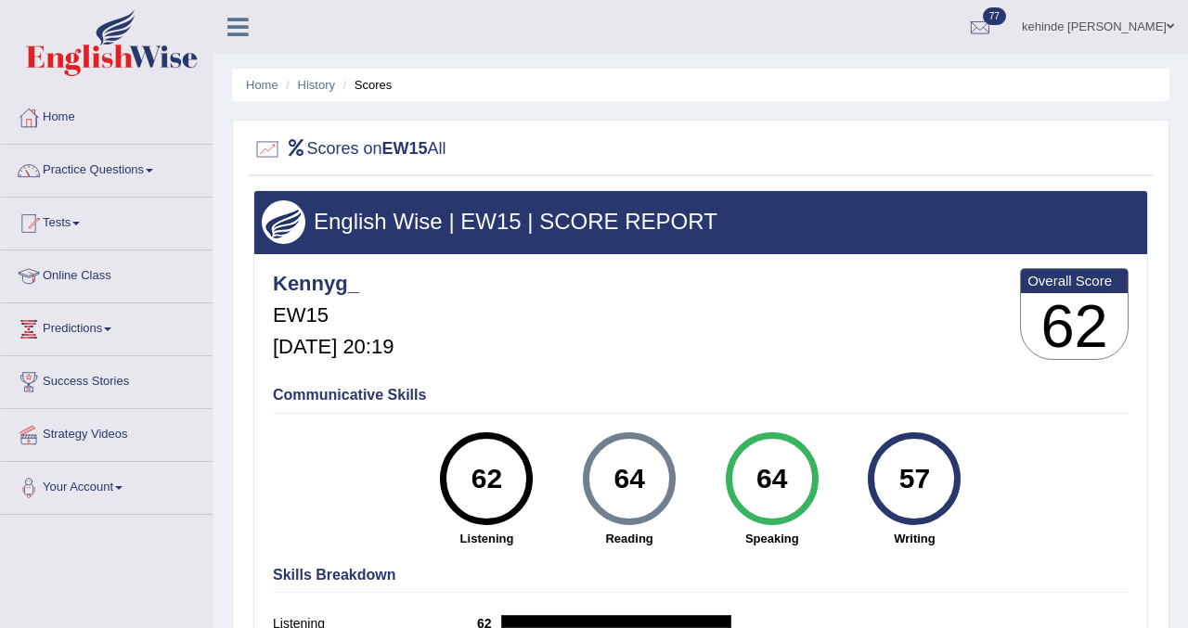
click at [66, 227] on link "Tests" at bounding box center [107, 221] width 212 height 46
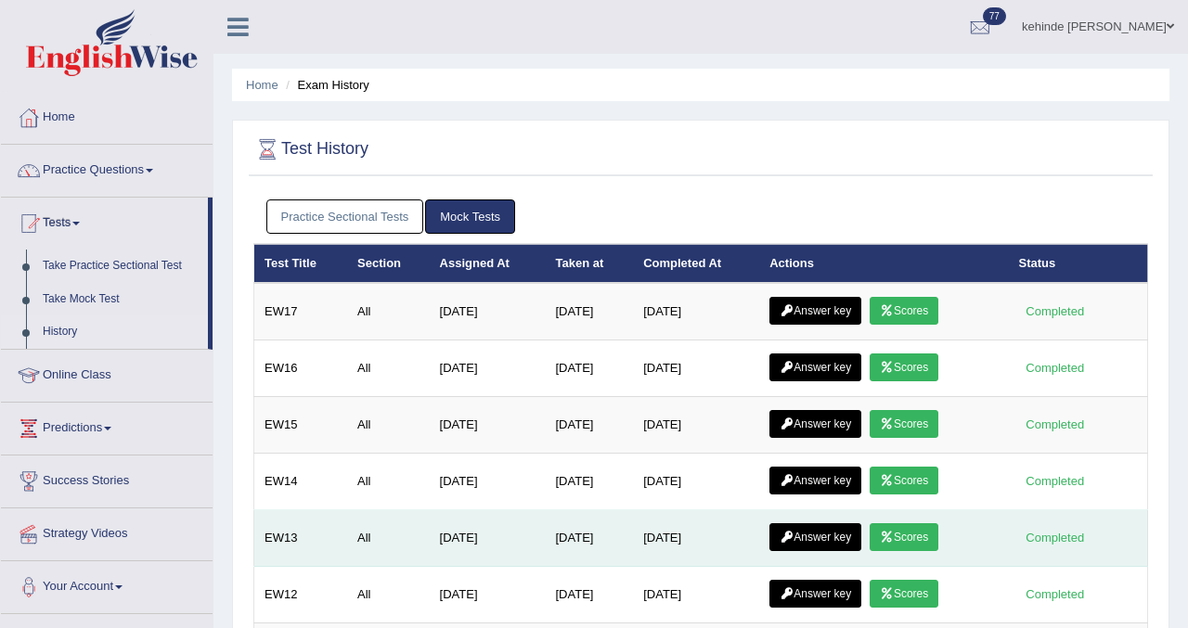
click at [916, 539] on link "Scores" at bounding box center [903, 537] width 69 height 28
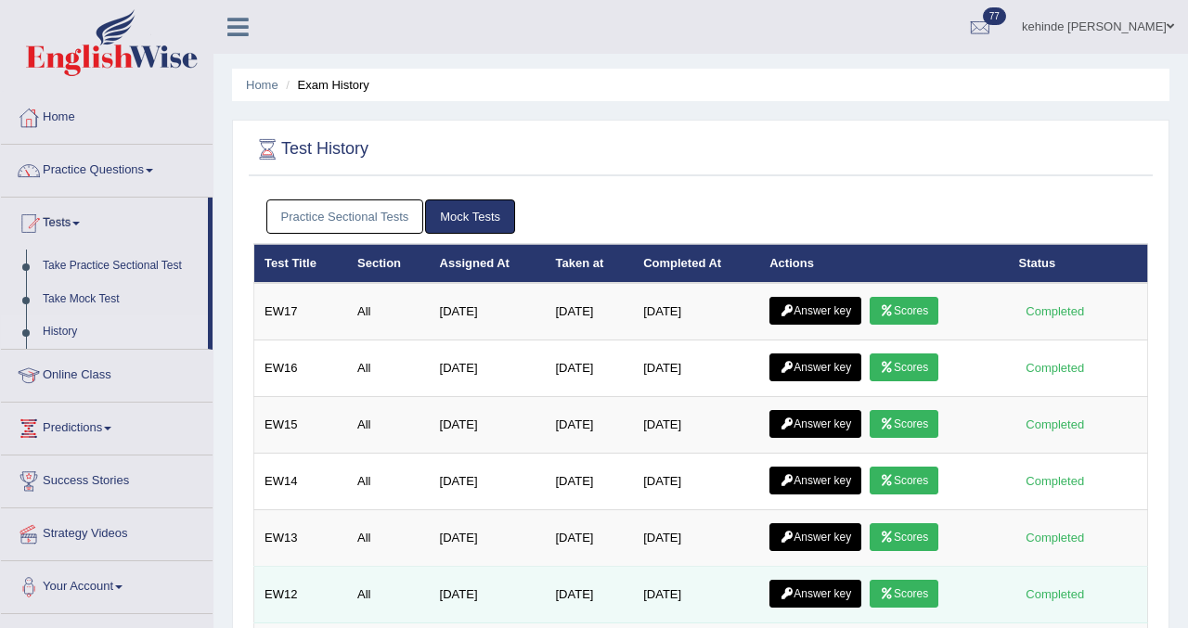
click at [918, 592] on link "Scores" at bounding box center [903, 594] width 69 height 28
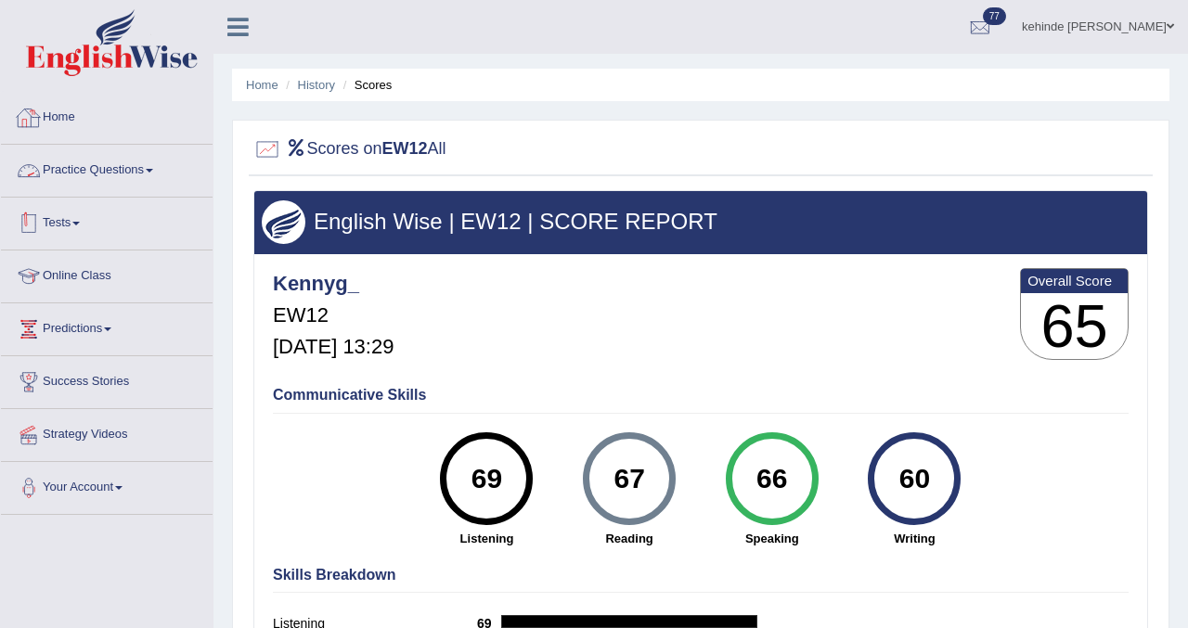
click at [66, 230] on link "Tests" at bounding box center [107, 221] width 212 height 46
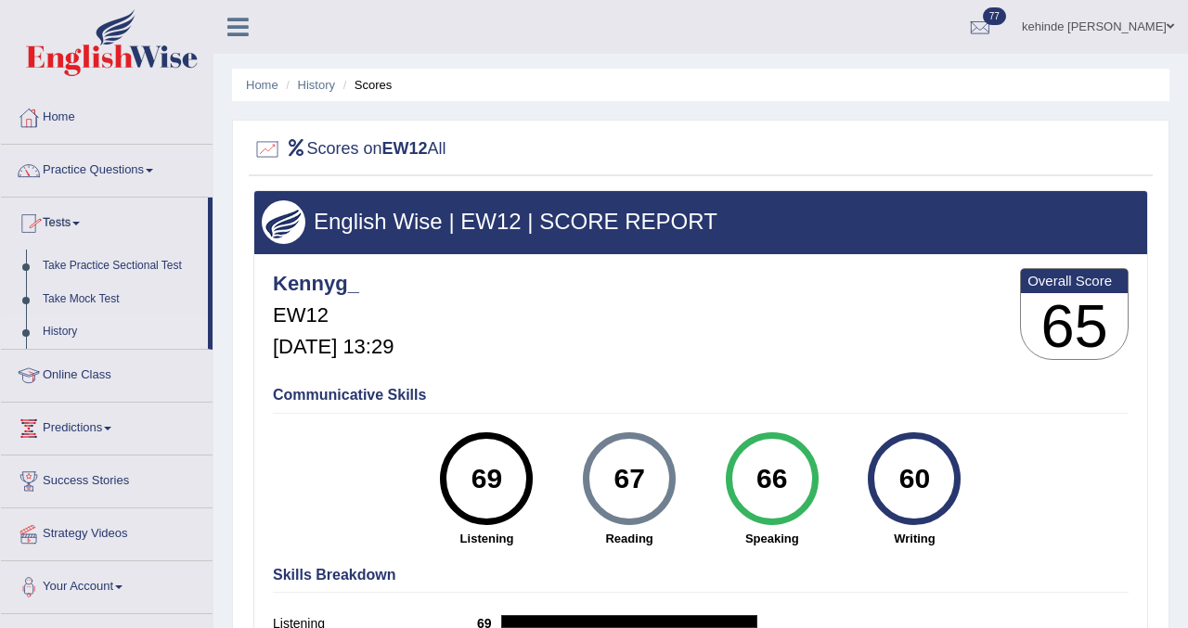
click at [57, 328] on link "History" at bounding box center [120, 331] width 173 height 33
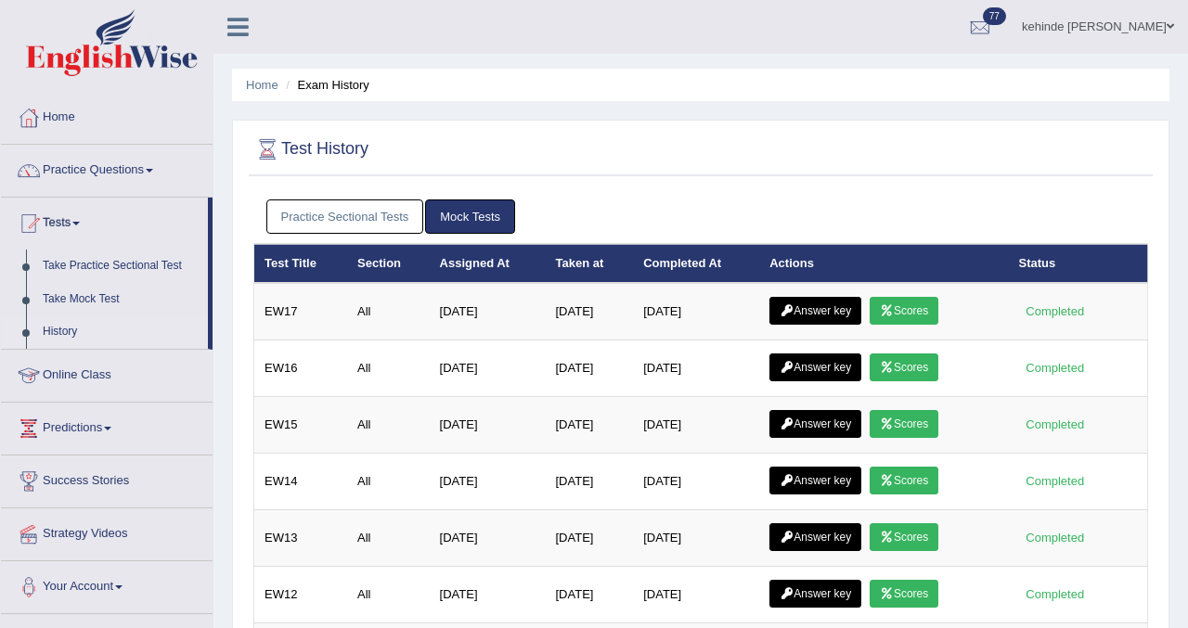
click at [350, 216] on link "Practice Sectional Tests" at bounding box center [345, 216] width 158 height 34
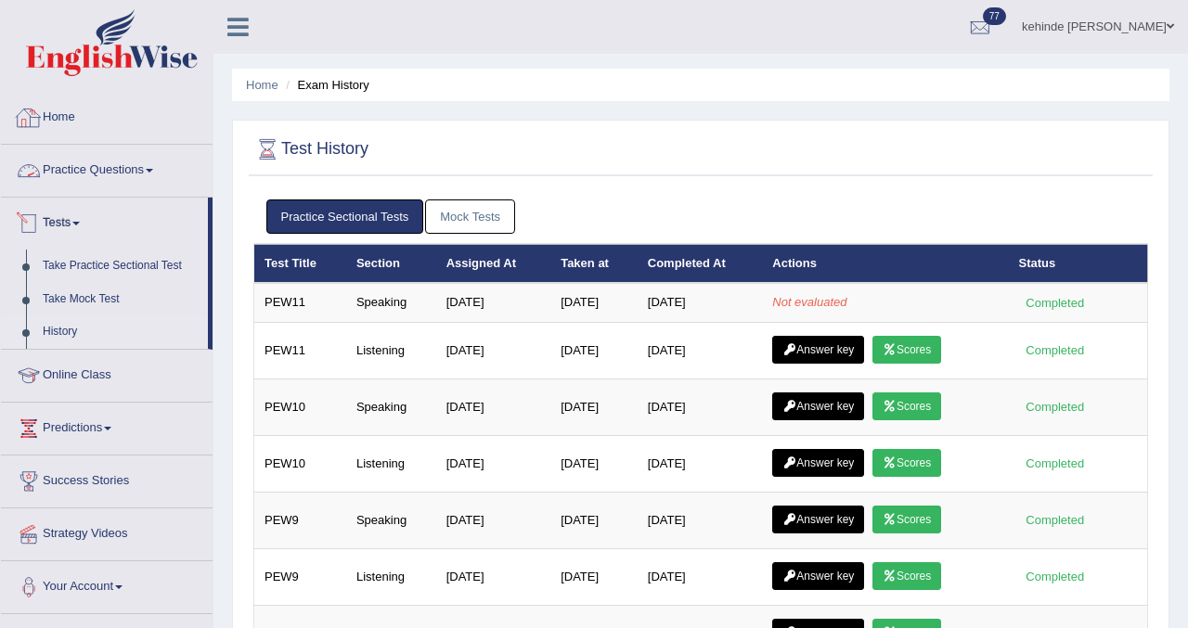
click at [48, 110] on link "Home" at bounding box center [107, 115] width 212 height 46
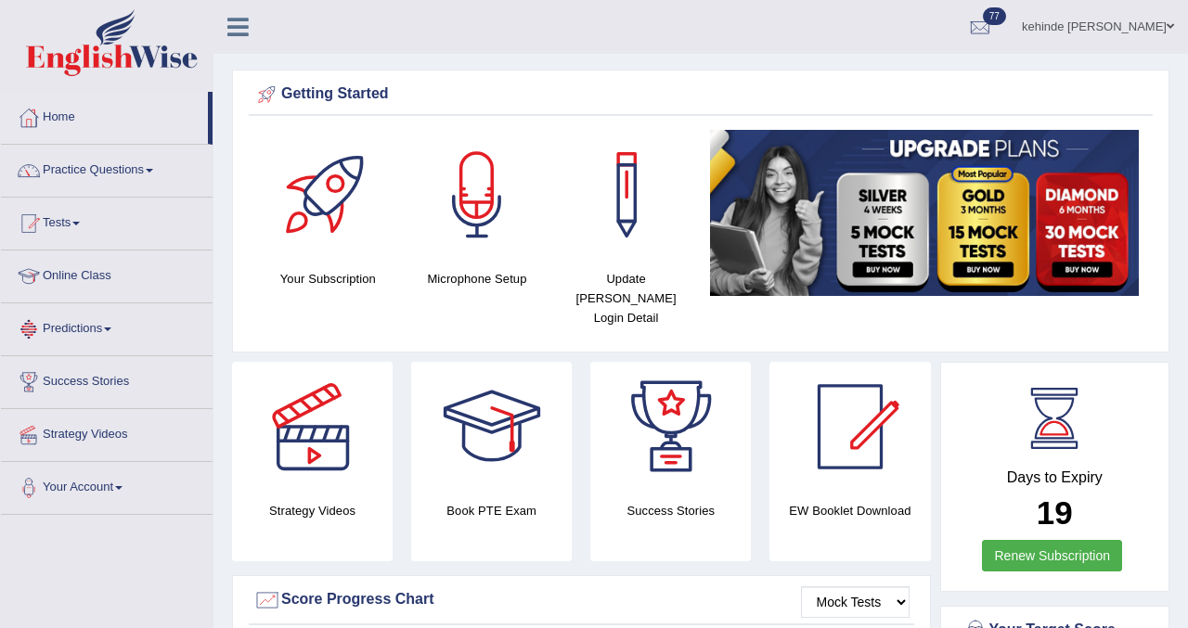
click at [66, 233] on link "Tests" at bounding box center [107, 221] width 212 height 46
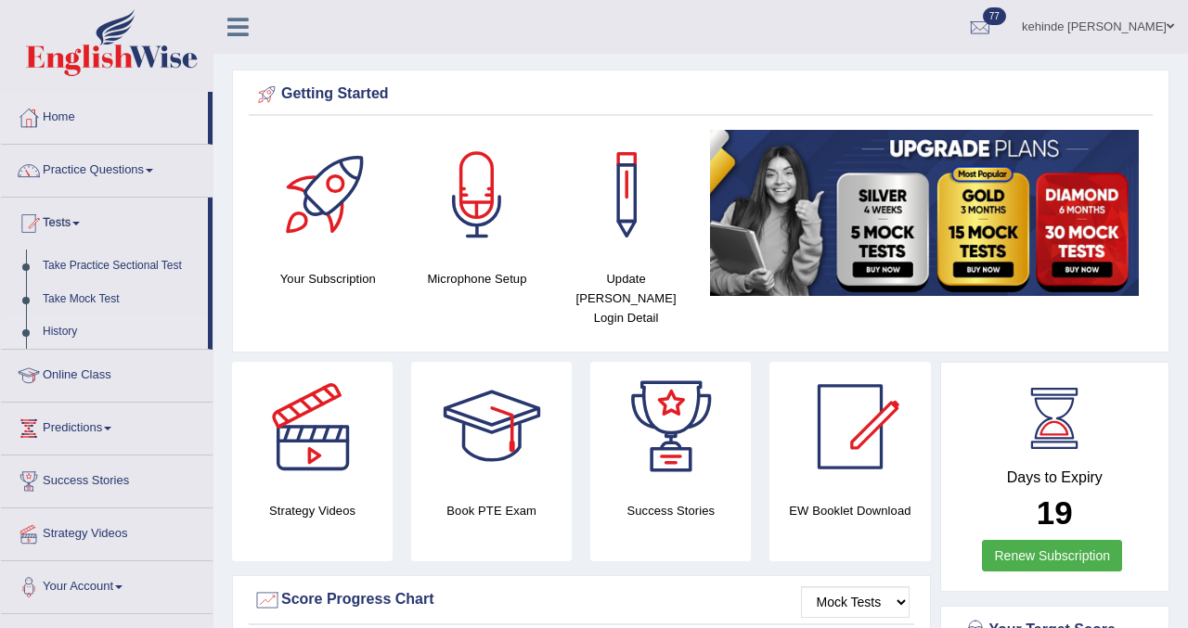
click at [56, 326] on link "History" at bounding box center [120, 331] width 173 height 33
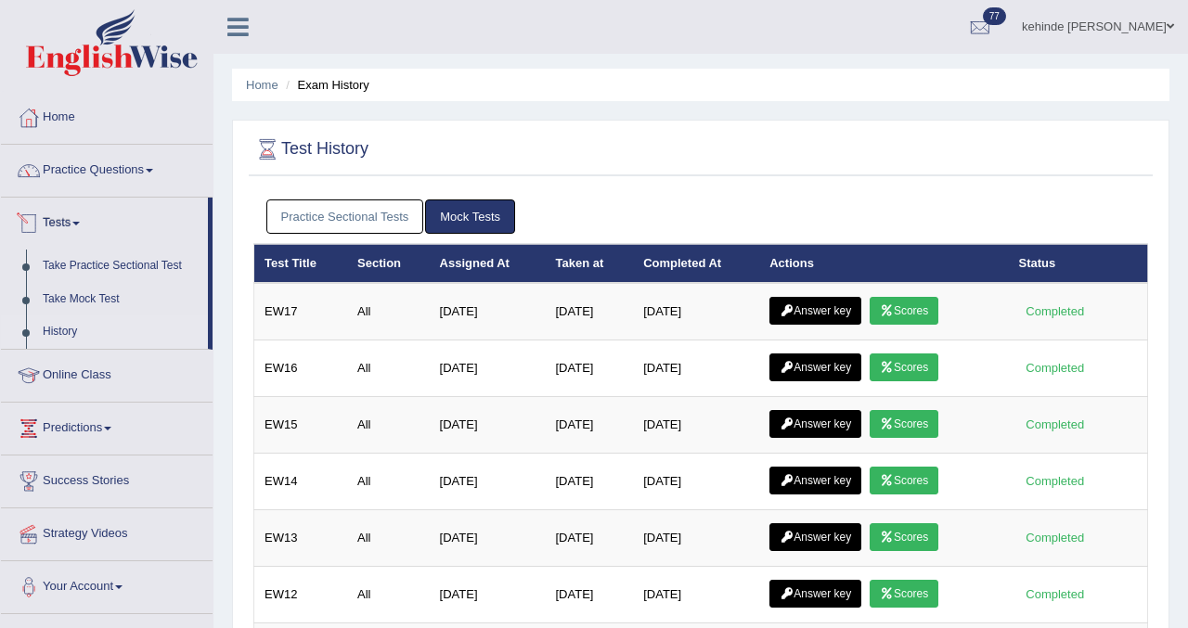
click at [378, 213] on link "Practice Sectional Tests" at bounding box center [345, 216] width 158 height 34
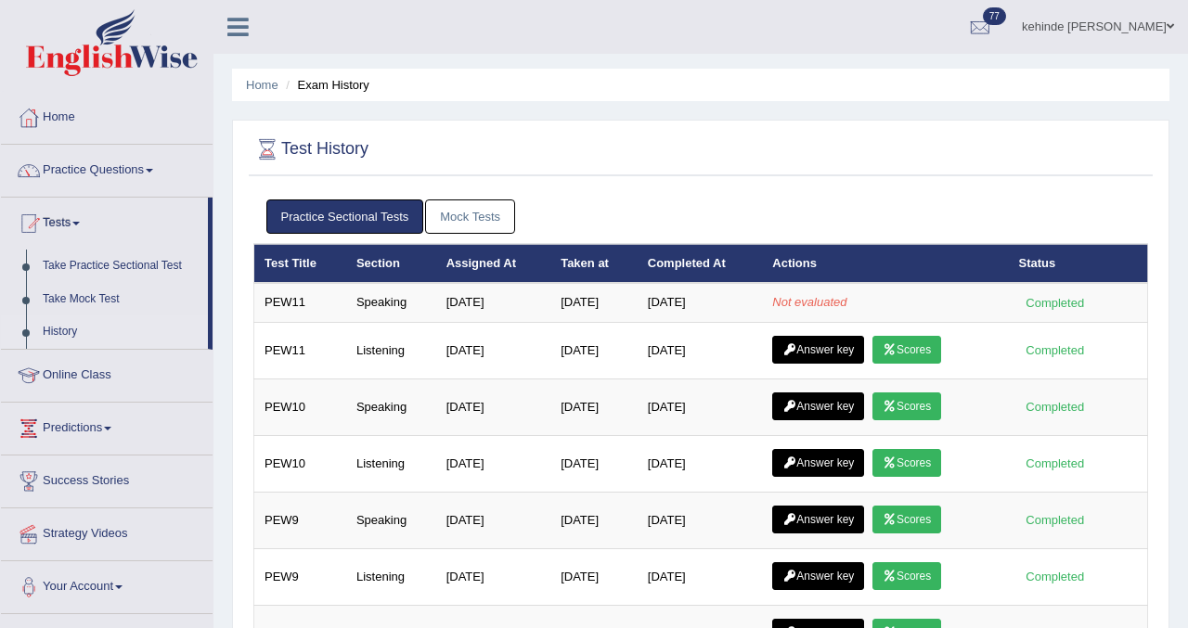
click at [74, 332] on link "History" at bounding box center [120, 331] width 173 height 33
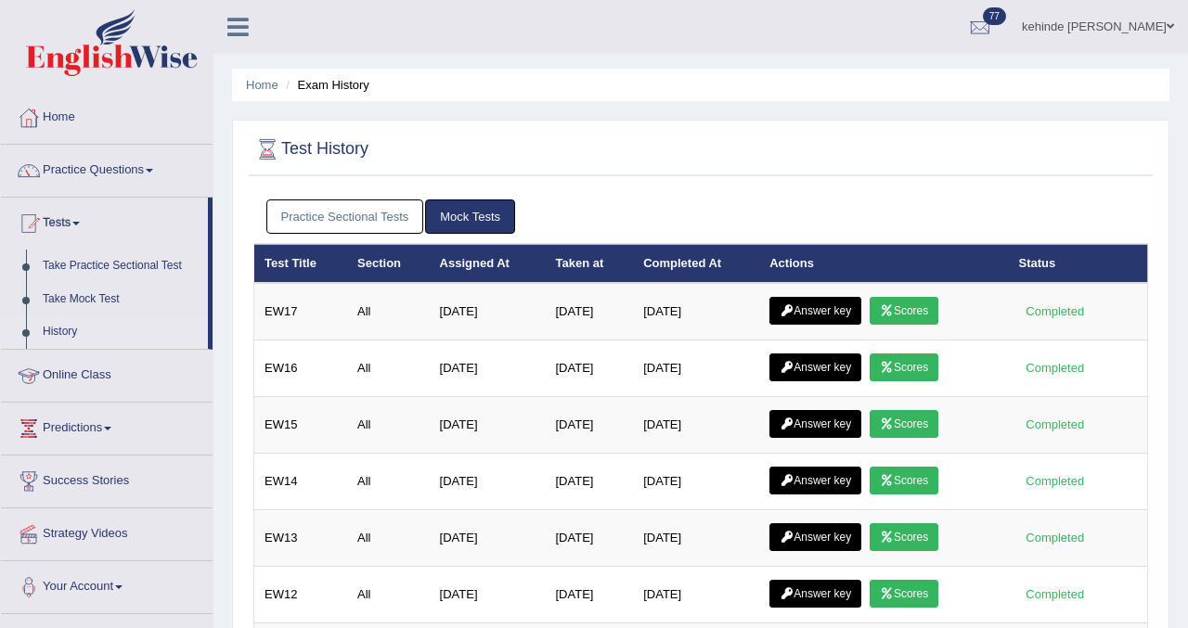
click at [334, 209] on link "Practice Sectional Tests" at bounding box center [345, 216] width 158 height 34
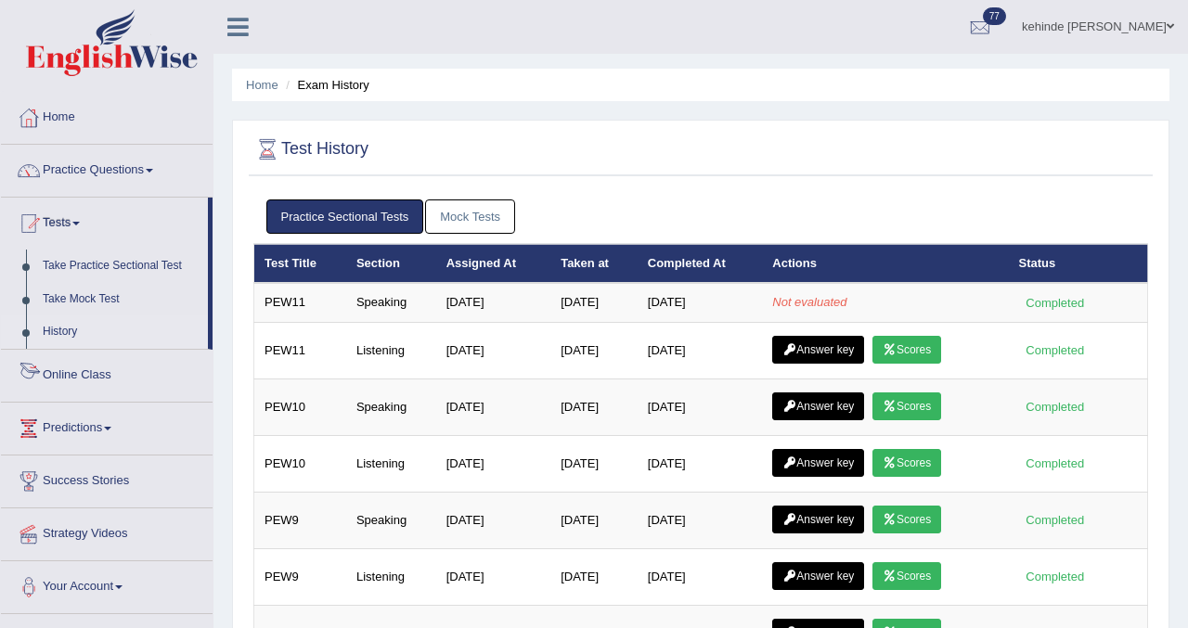
click at [58, 339] on link "History" at bounding box center [120, 331] width 173 height 33
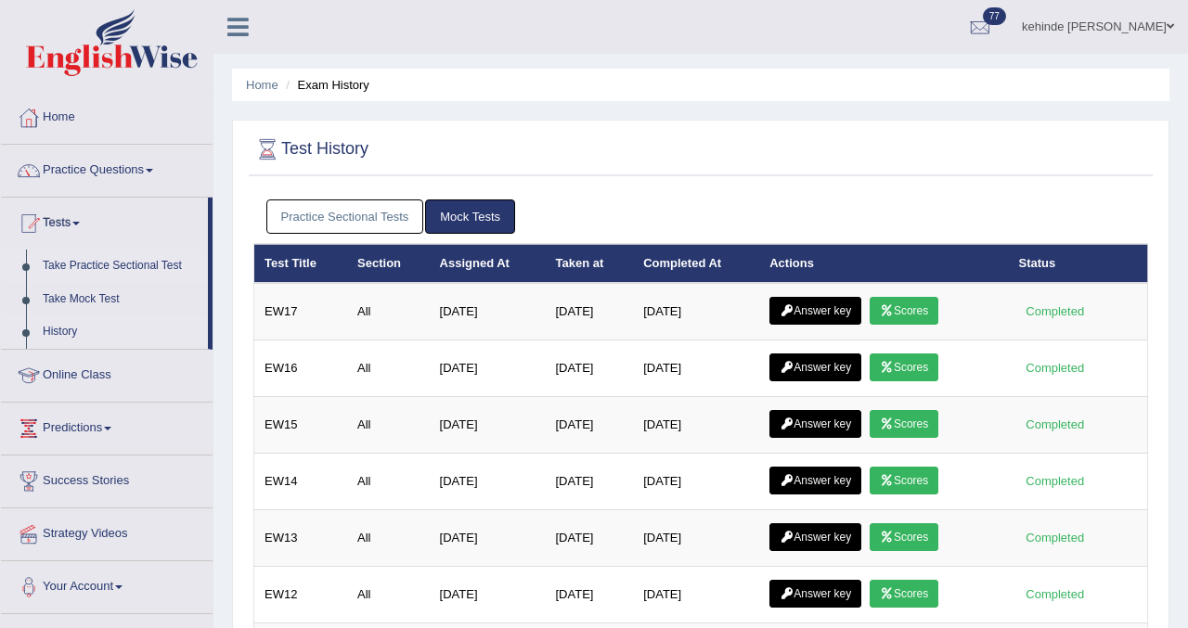
click at [67, 277] on link "Take Practice Sectional Test" at bounding box center [120, 266] width 173 height 33
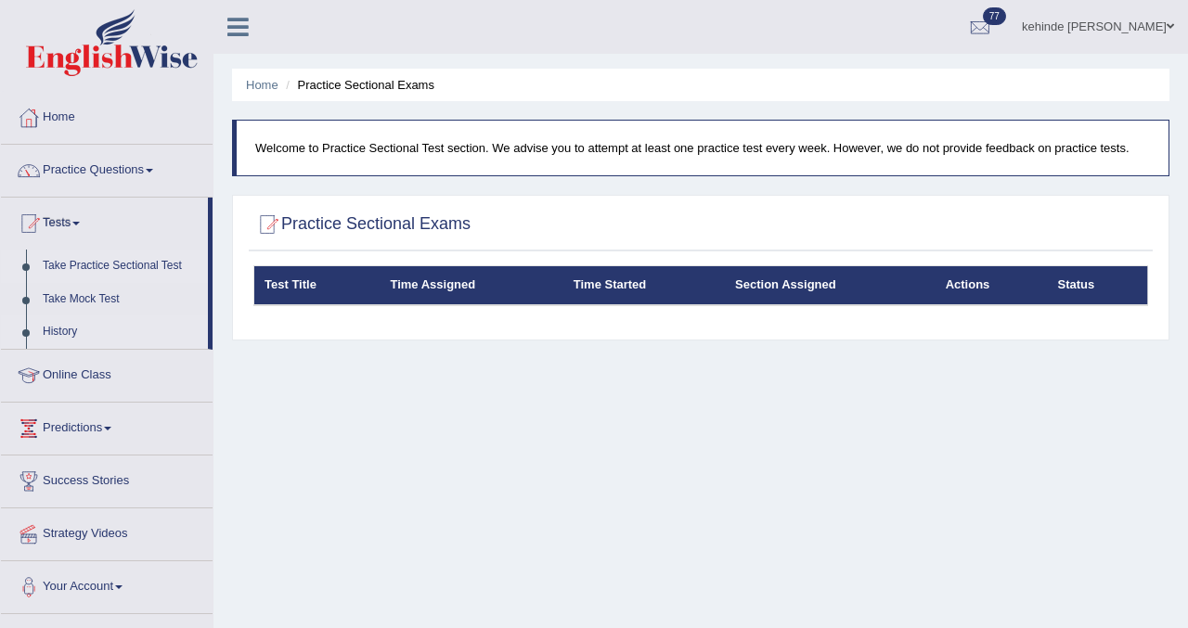
click at [69, 327] on link "History" at bounding box center [120, 331] width 173 height 33
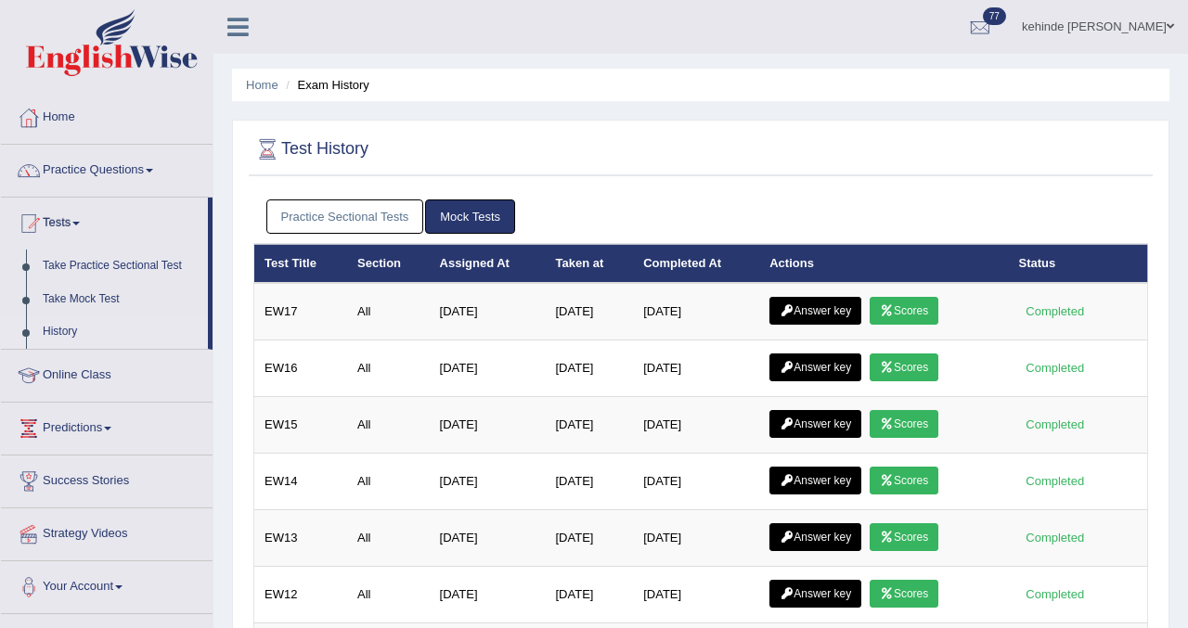
click at [302, 217] on link "Practice Sectional Tests" at bounding box center [345, 216] width 158 height 34
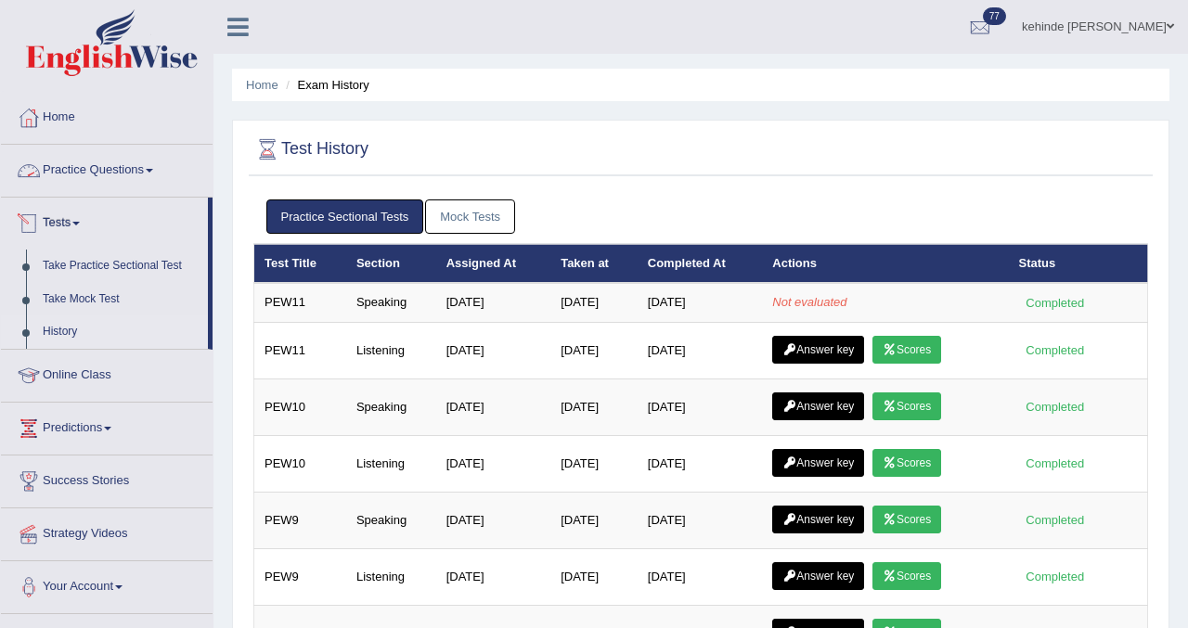
click at [71, 329] on link "History" at bounding box center [120, 331] width 173 height 33
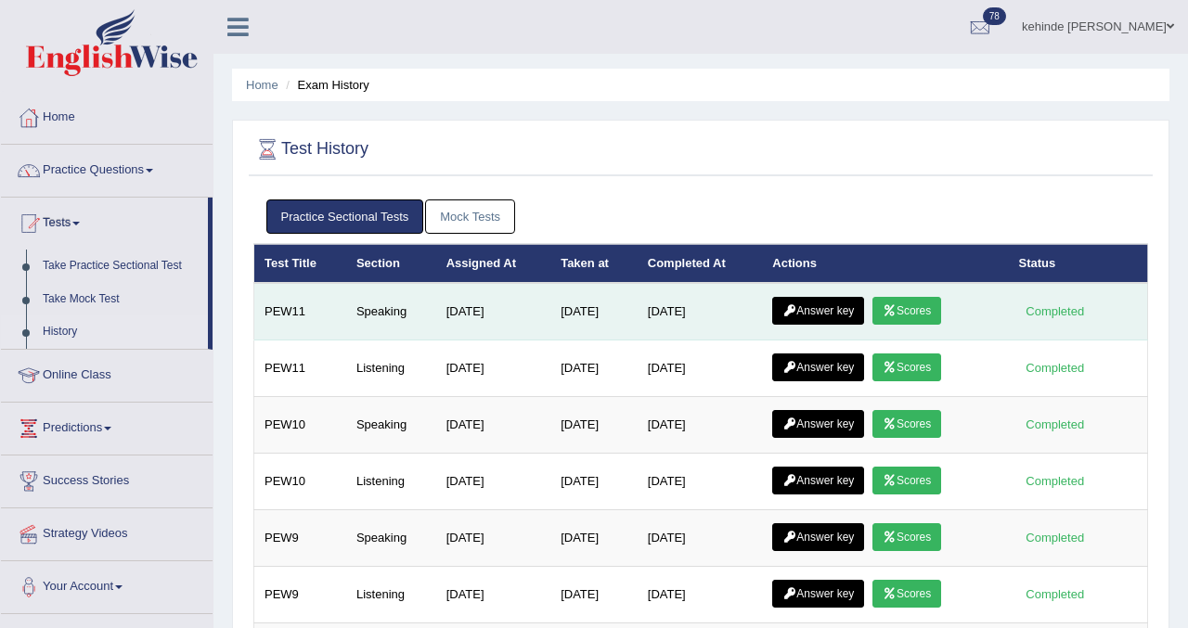
click at [914, 306] on link "Scores" at bounding box center [906, 311] width 69 height 28
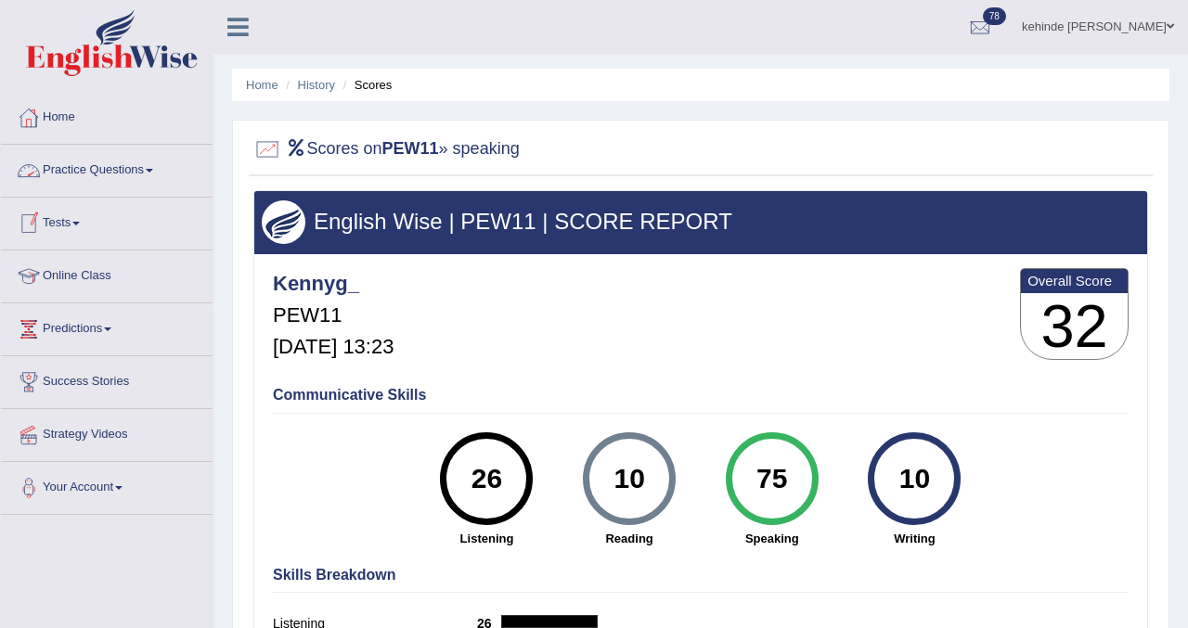
click at [96, 179] on link "Practice Questions" at bounding box center [107, 168] width 212 height 46
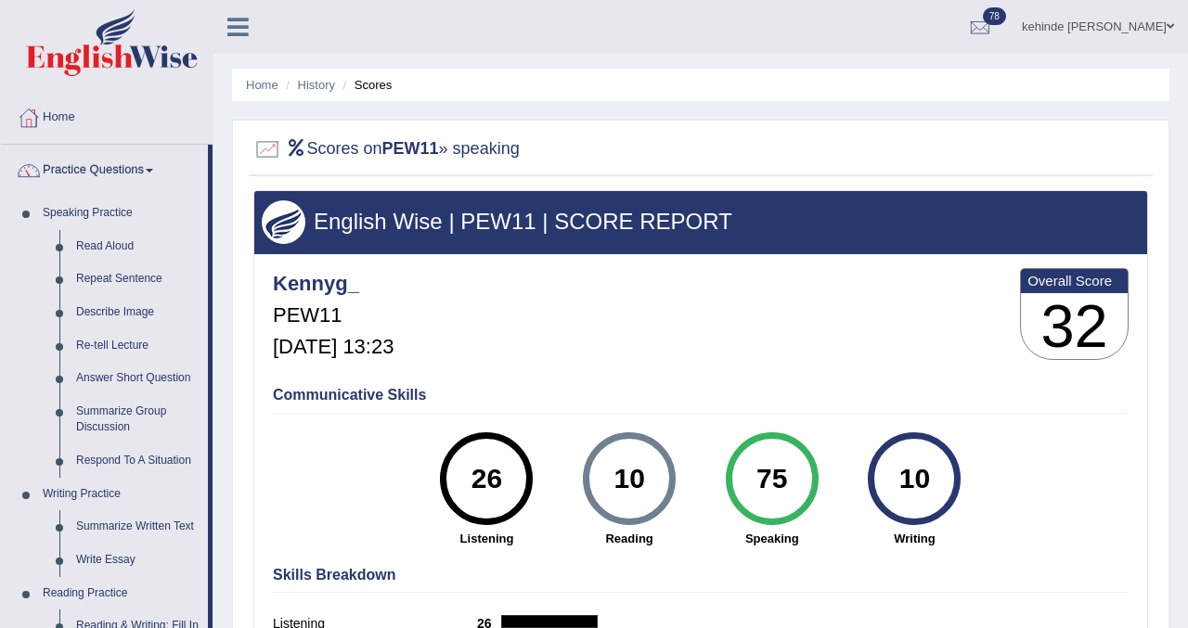
click at [218, 487] on div "Home History Scores Scores on PEW11 » speaking English Wise | PEW11 | SCORE REP…" at bounding box center [700, 464] width 974 height 928
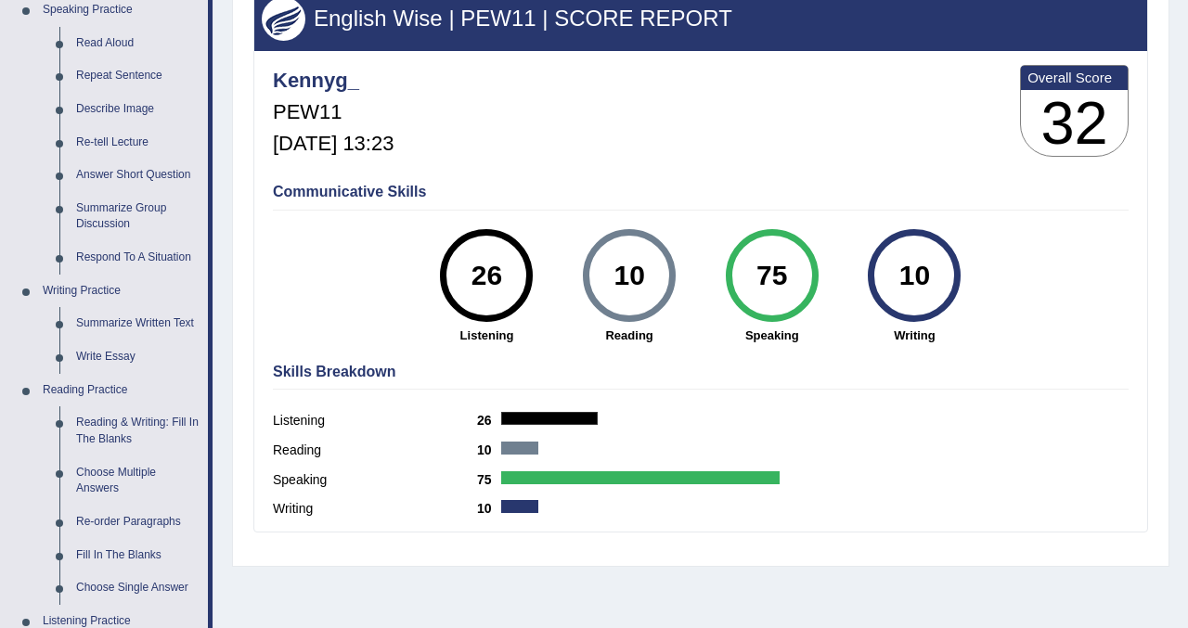
scroll to position [223, 0]
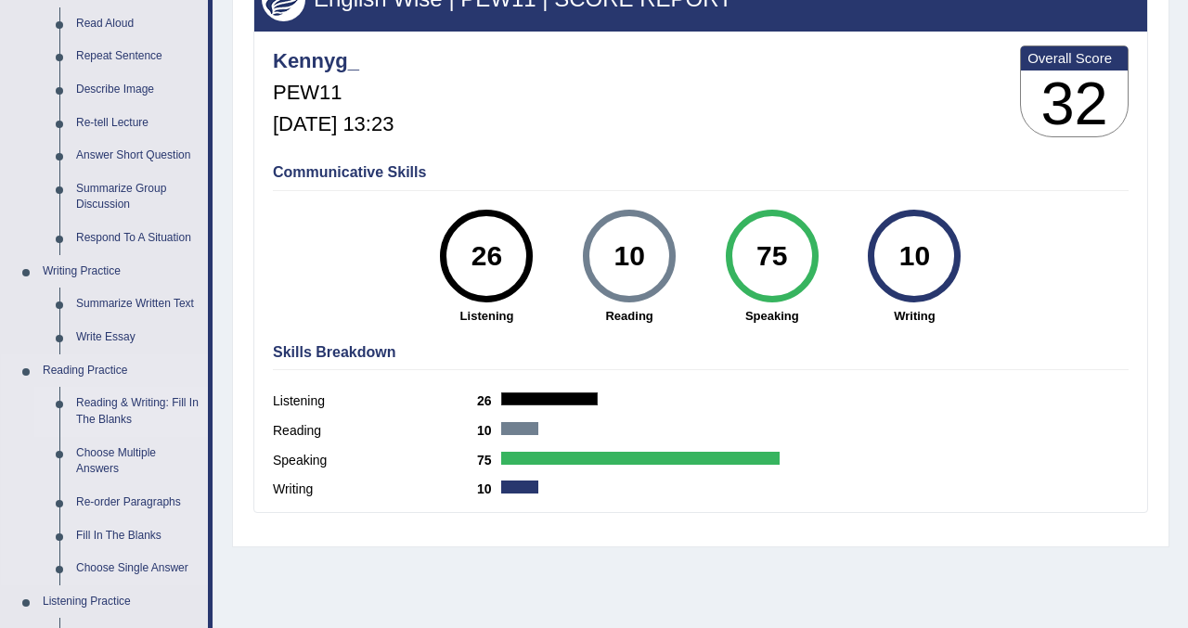
click at [104, 401] on link "Reading & Writing: Fill In The Blanks" at bounding box center [138, 411] width 140 height 49
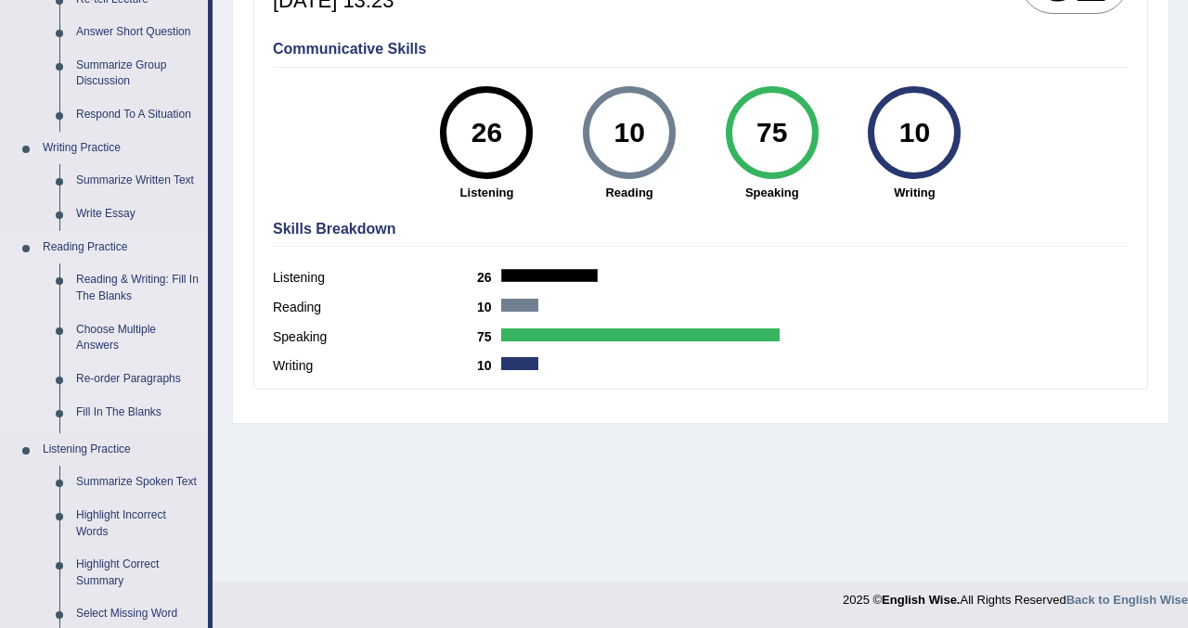
scroll to position [856, 0]
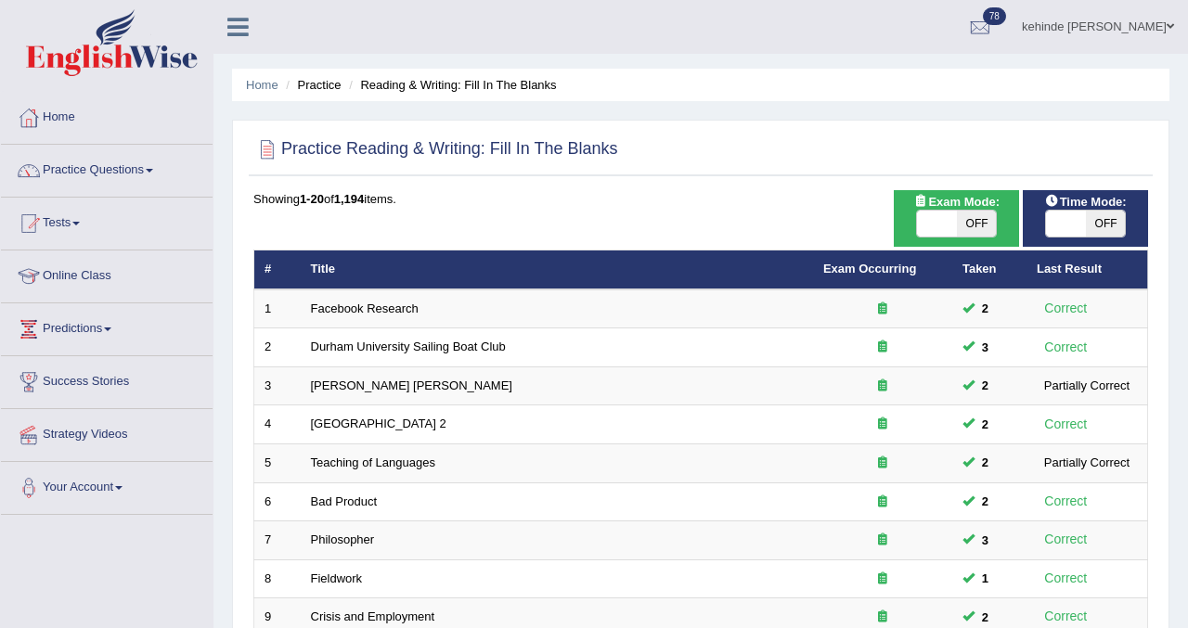
click at [1175, 325] on div "Home Practice Reading & Writing: Fill In The Blanks Practice Reading & Writing:…" at bounding box center [700, 591] width 974 height 1182
click at [980, 229] on span "OFF" at bounding box center [977, 224] width 40 height 26
checkbox input "true"
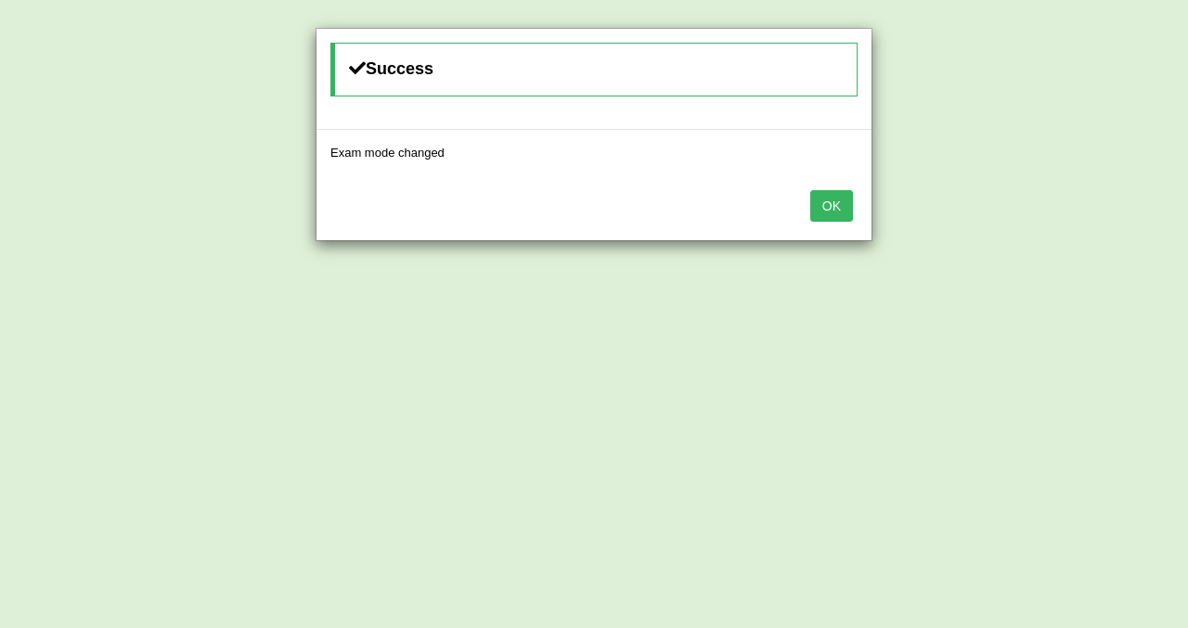
click at [834, 212] on button "OK" at bounding box center [831, 206] width 43 height 32
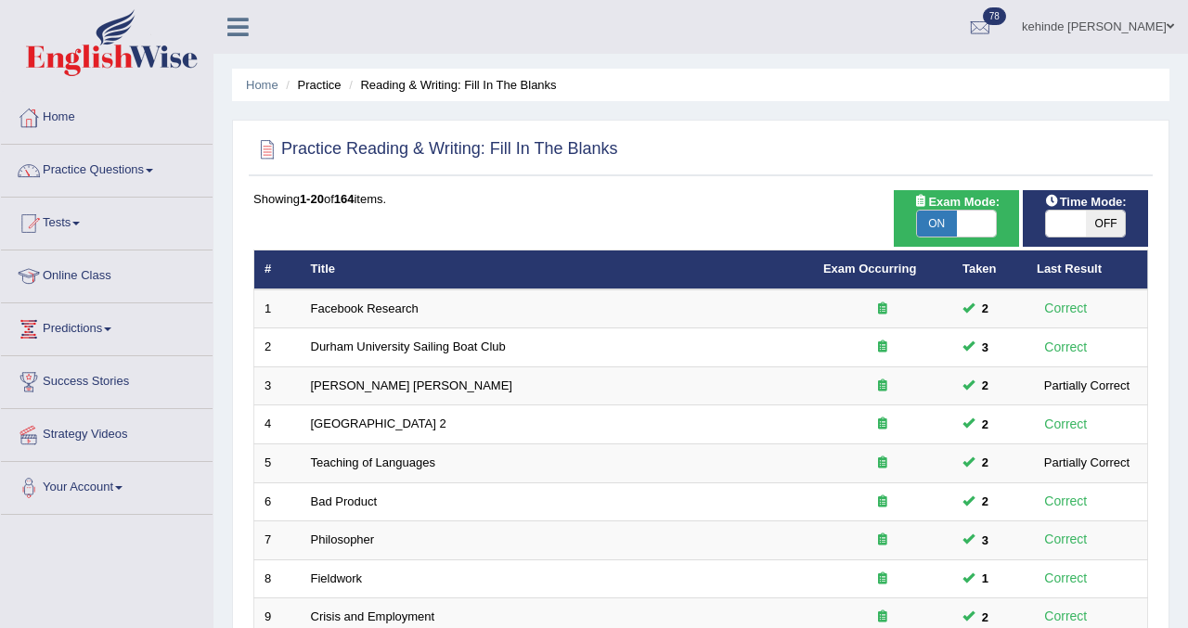
click at [1101, 220] on span "OFF" at bounding box center [1105, 224] width 40 height 26
checkbox input "true"
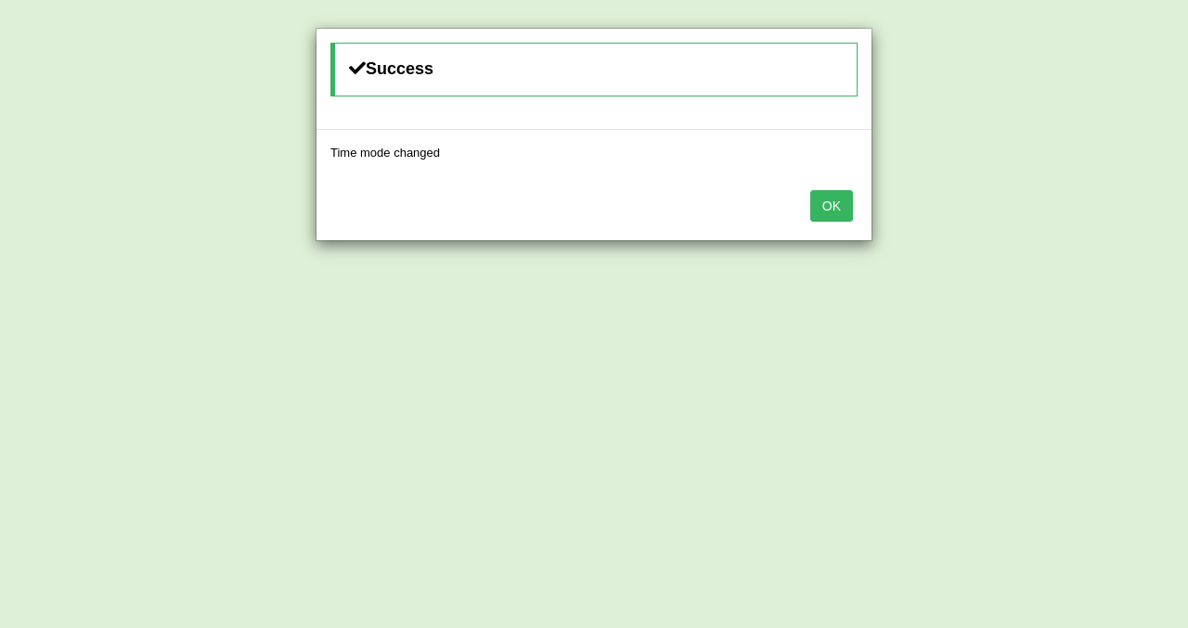
click at [820, 208] on button "OK" at bounding box center [831, 206] width 43 height 32
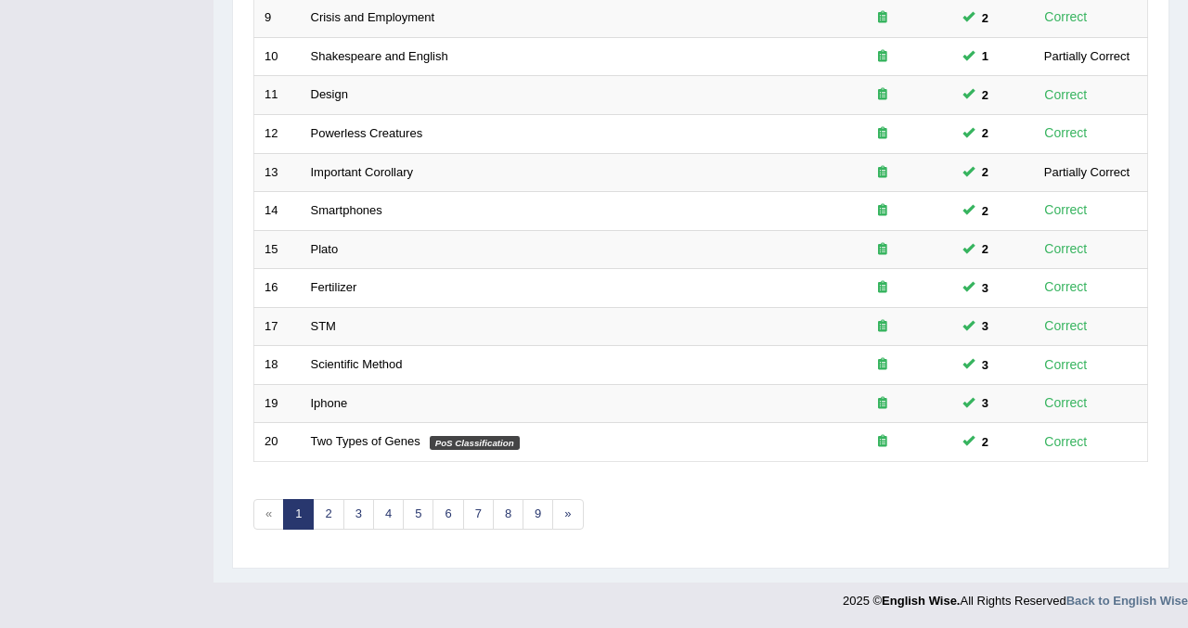
scroll to position [600, 0]
click at [329, 520] on link "2" at bounding box center [328, 513] width 31 height 31
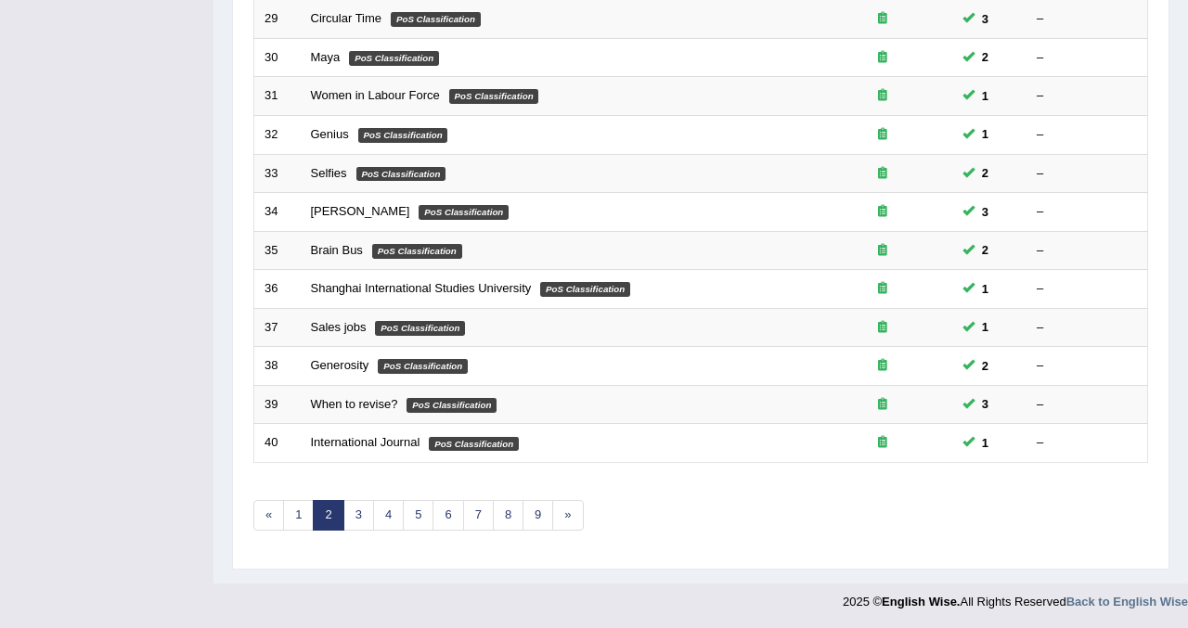
scroll to position [600, 0]
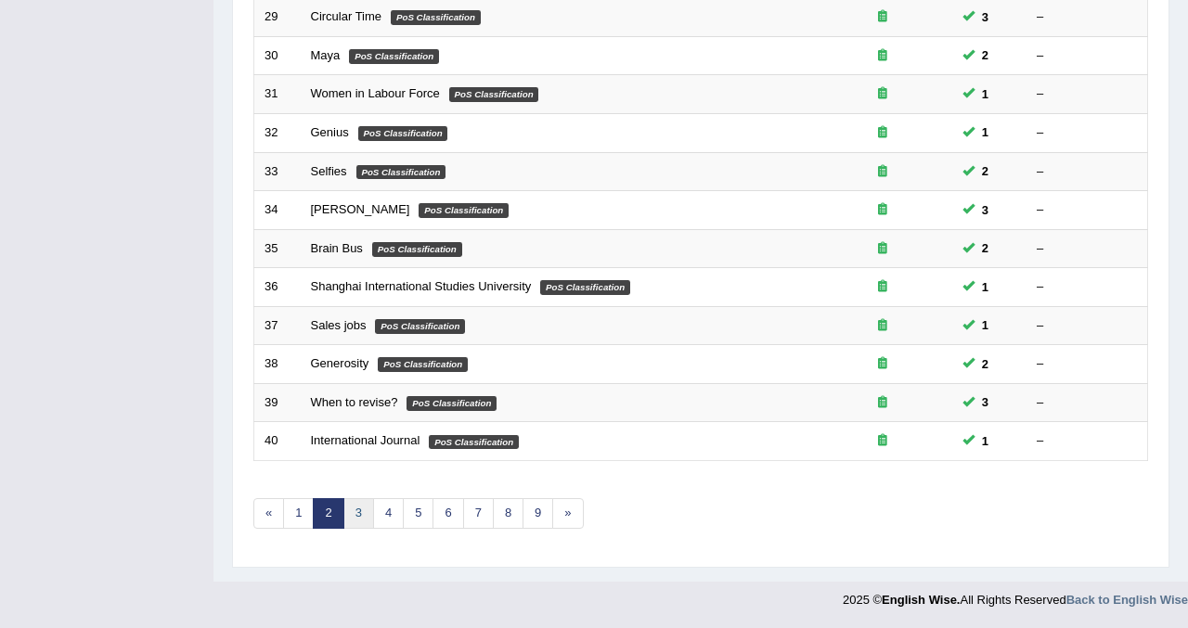
click at [353, 512] on link "3" at bounding box center [358, 513] width 31 height 31
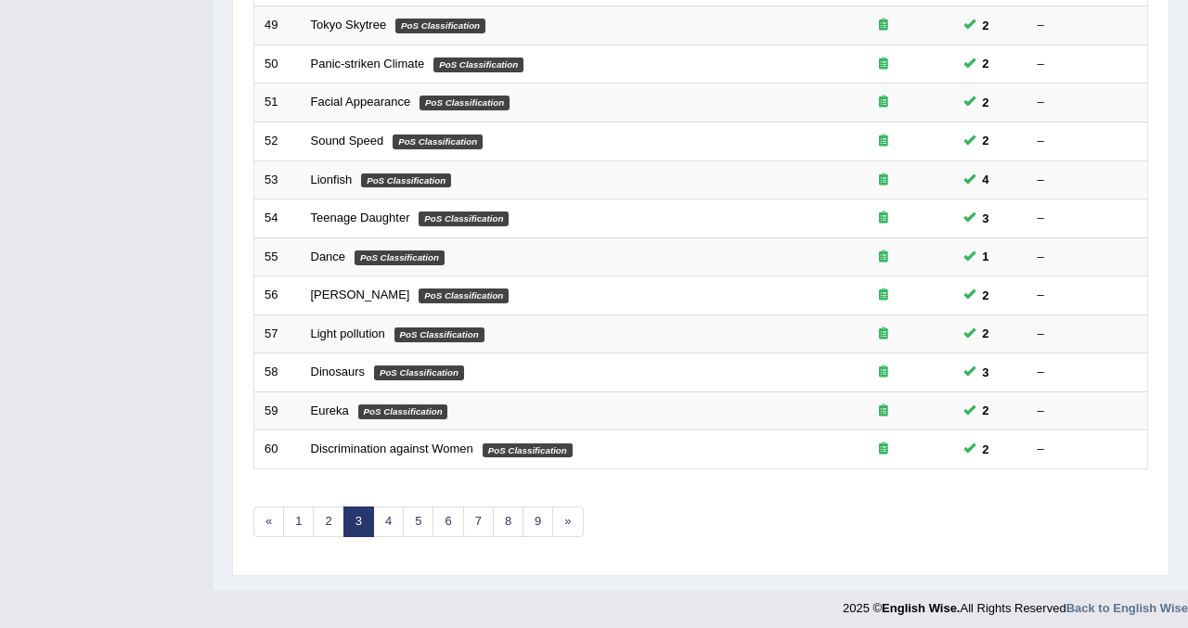
scroll to position [600, 0]
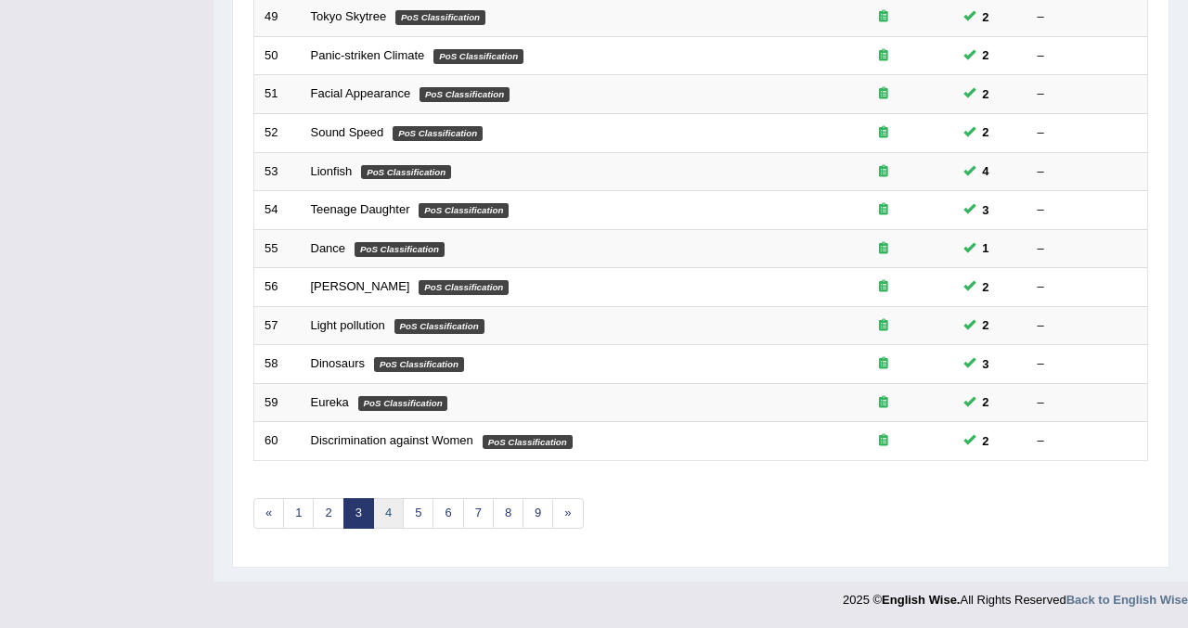
click at [386, 518] on link "4" at bounding box center [388, 513] width 31 height 31
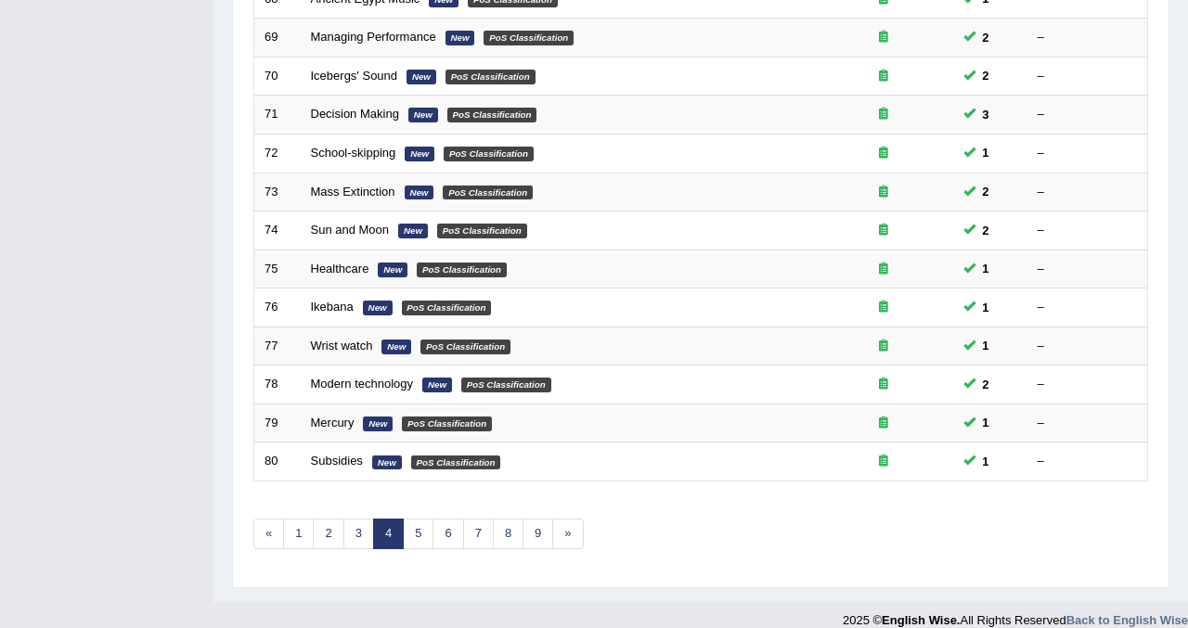
scroll to position [600, 0]
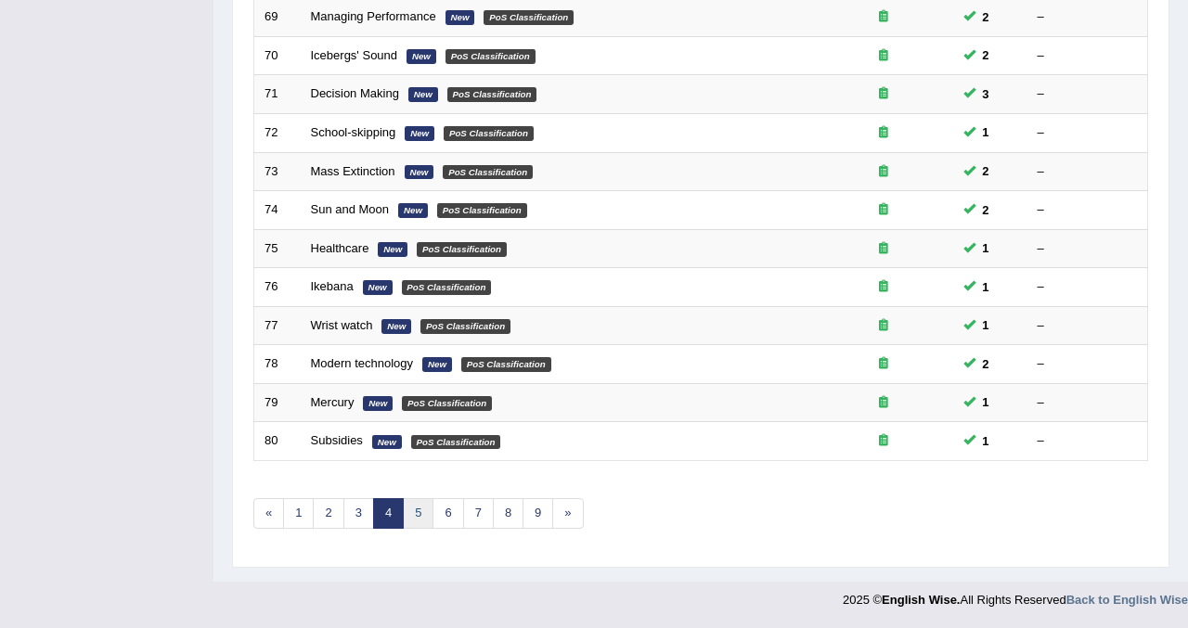
click at [414, 514] on link "5" at bounding box center [418, 513] width 31 height 31
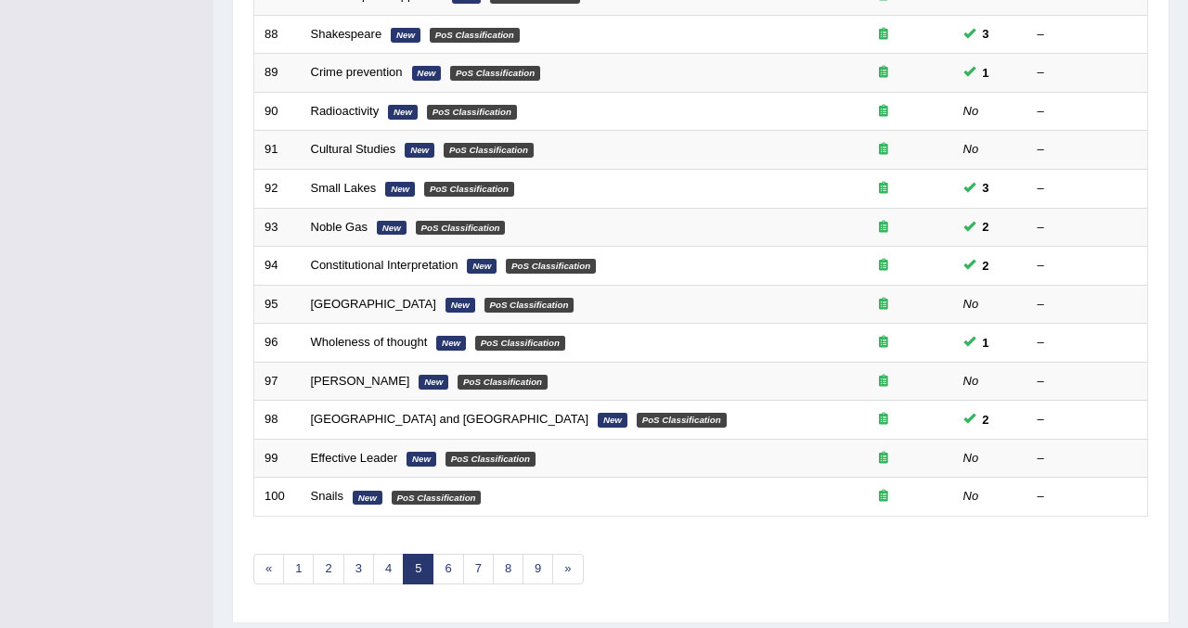
scroll to position [600, 0]
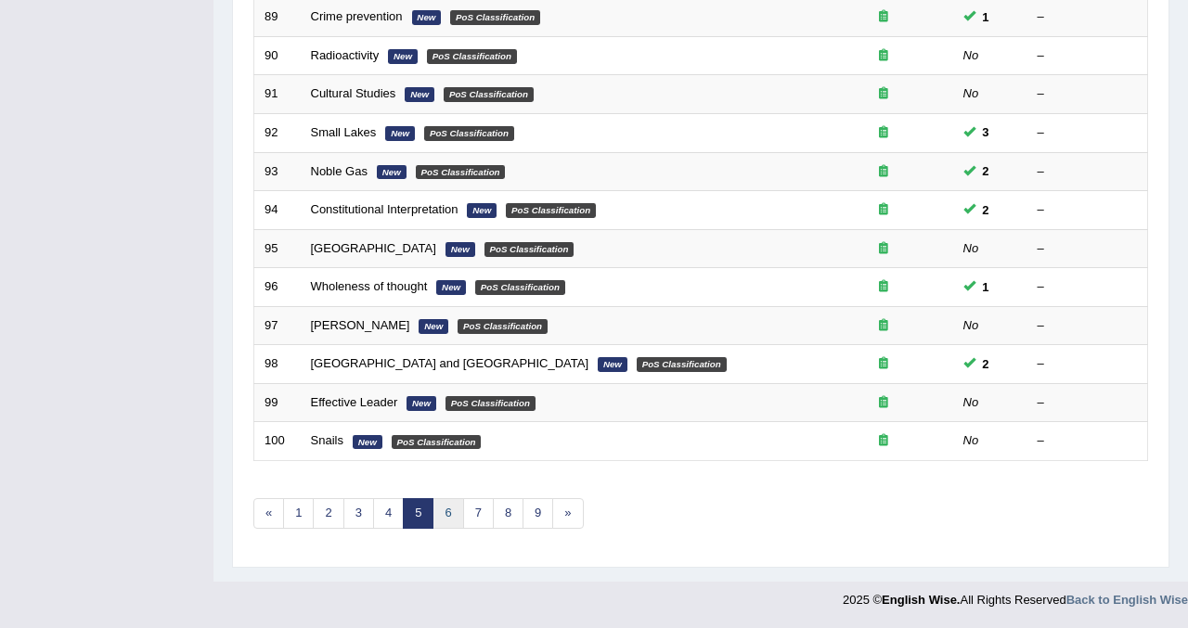
click at [450, 516] on link "6" at bounding box center [447, 513] width 31 height 31
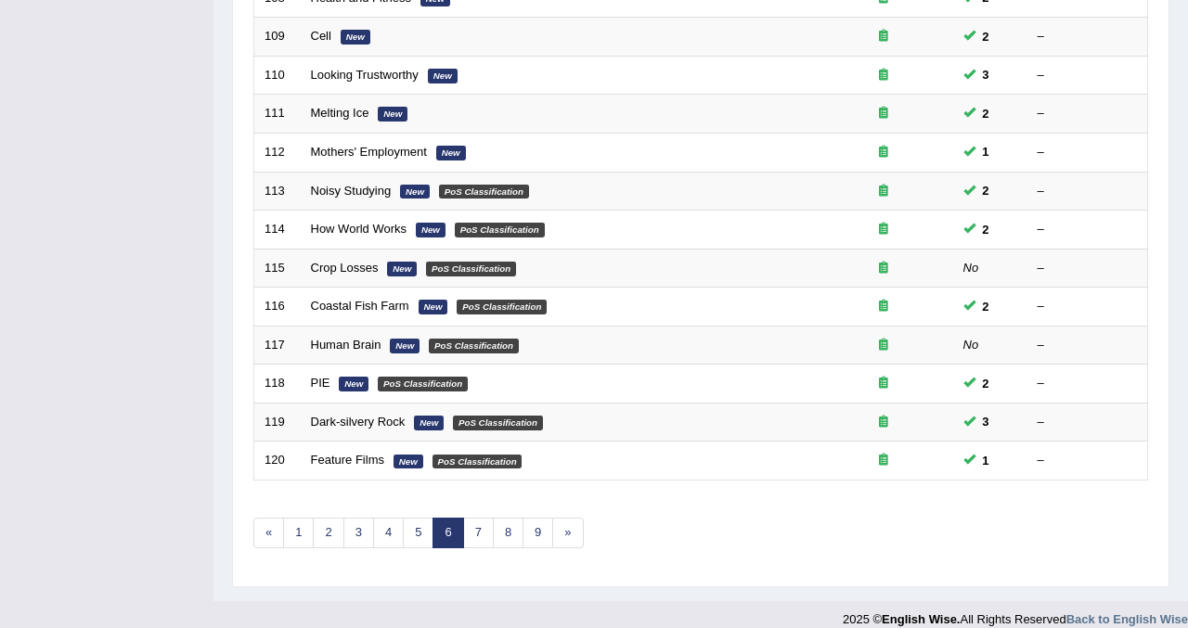
scroll to position [600, 0]
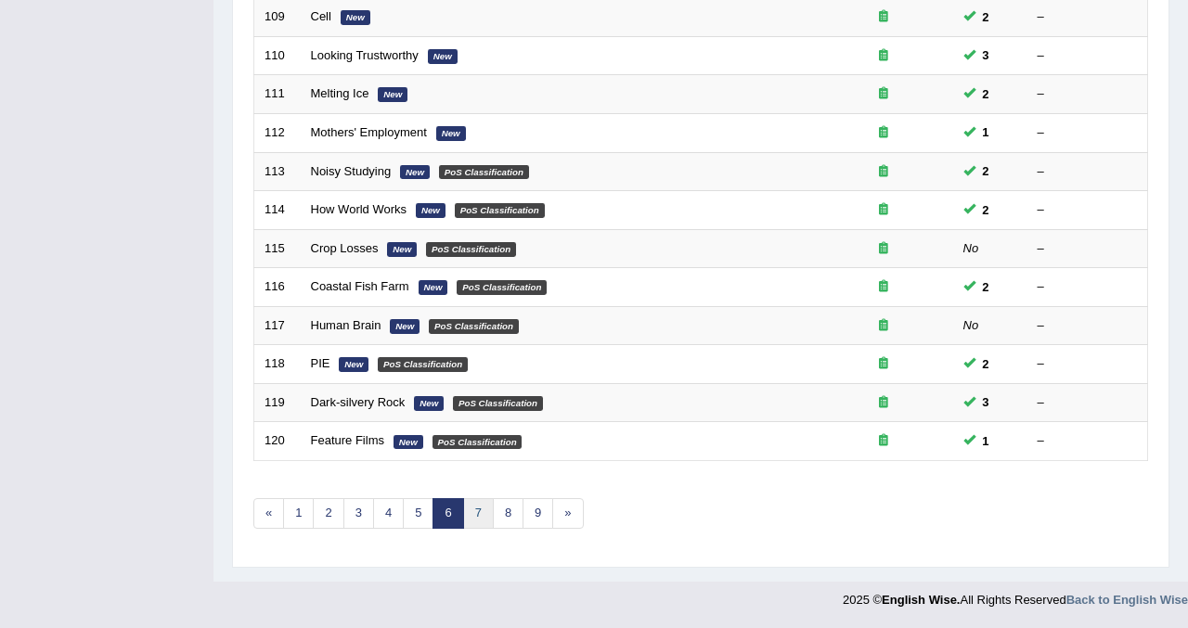
click at [469, 509] on link "7" at bounding box center [478, 513] width 31 height 31
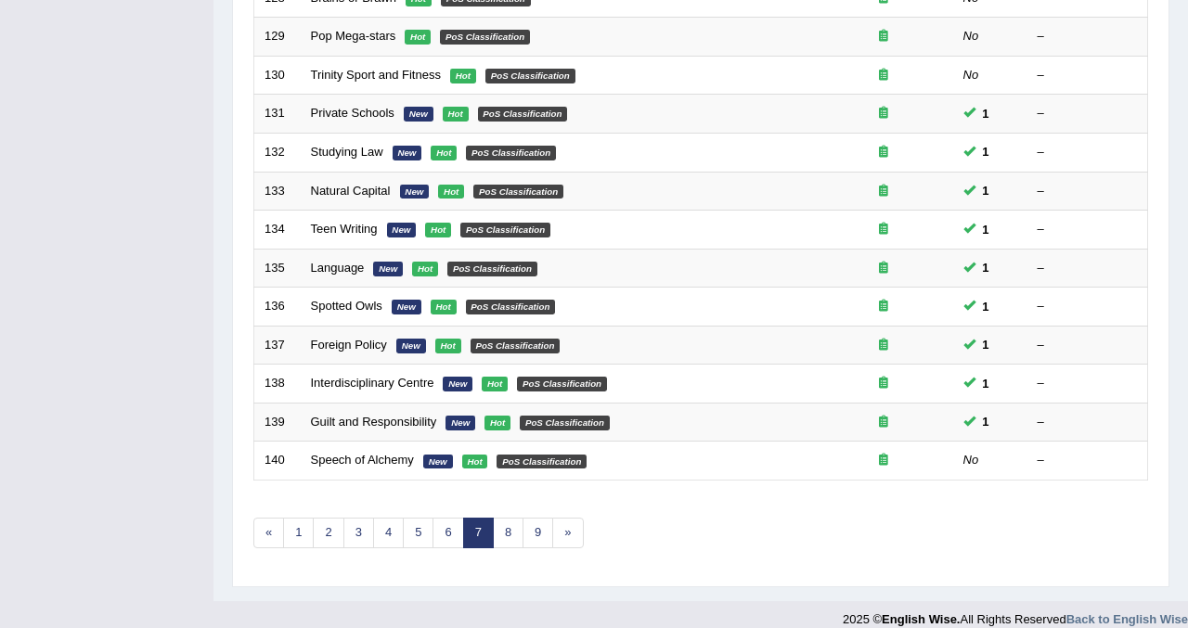
scroll to position [600, 0]
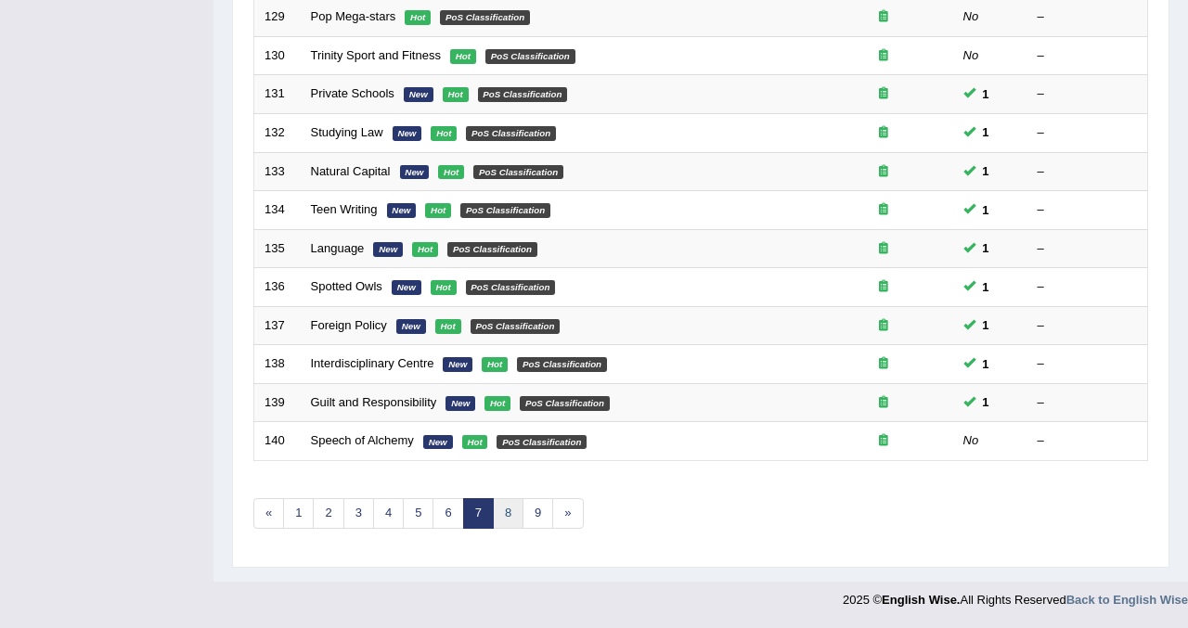
click at [509, 516] on link "8" at bounding box center [508, 513] width 31 height 31
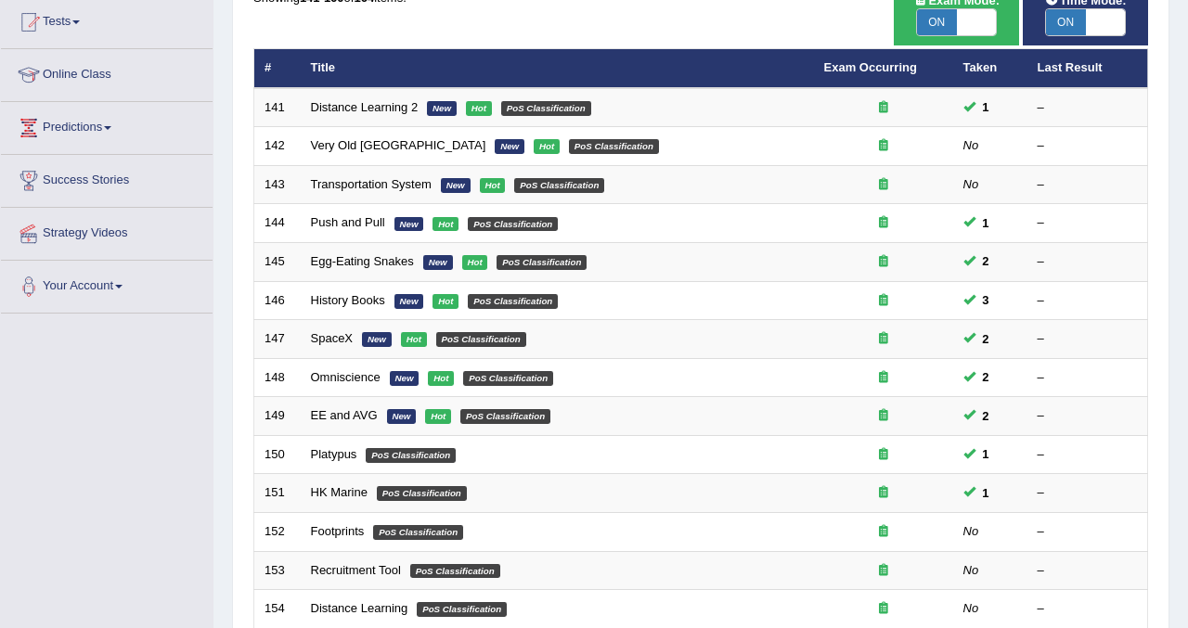
scroll to position [199, 0]
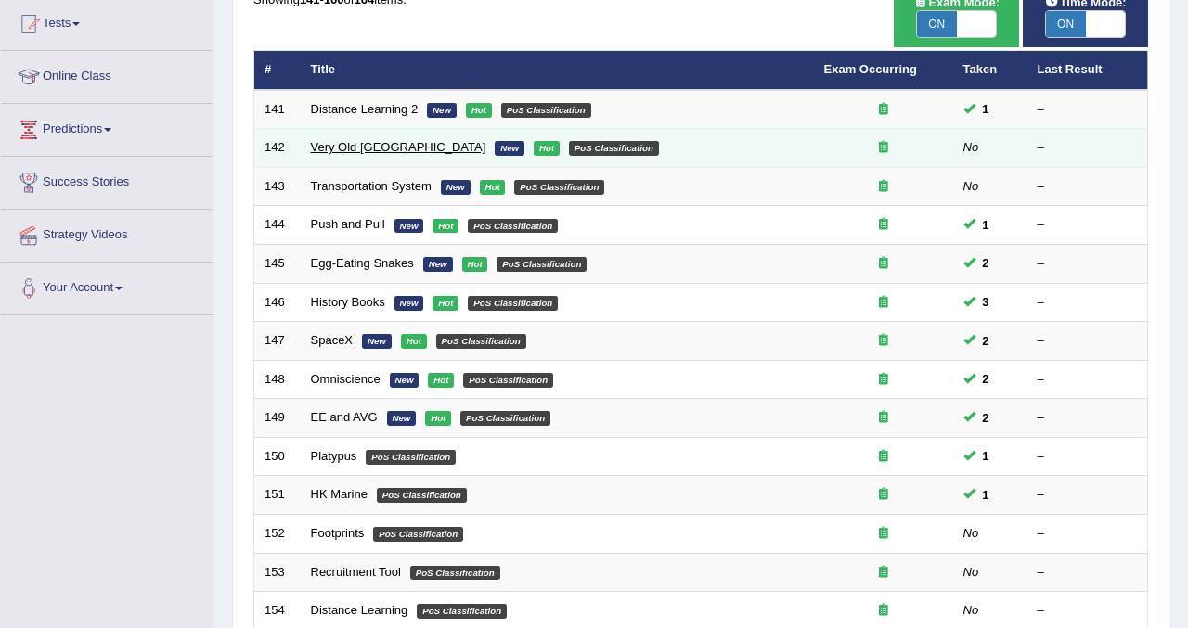
click at [346, 148] on link "Very Old [GEOGRAPHIC_DATA]" at bounding box center [398, 147] width 175 height 14
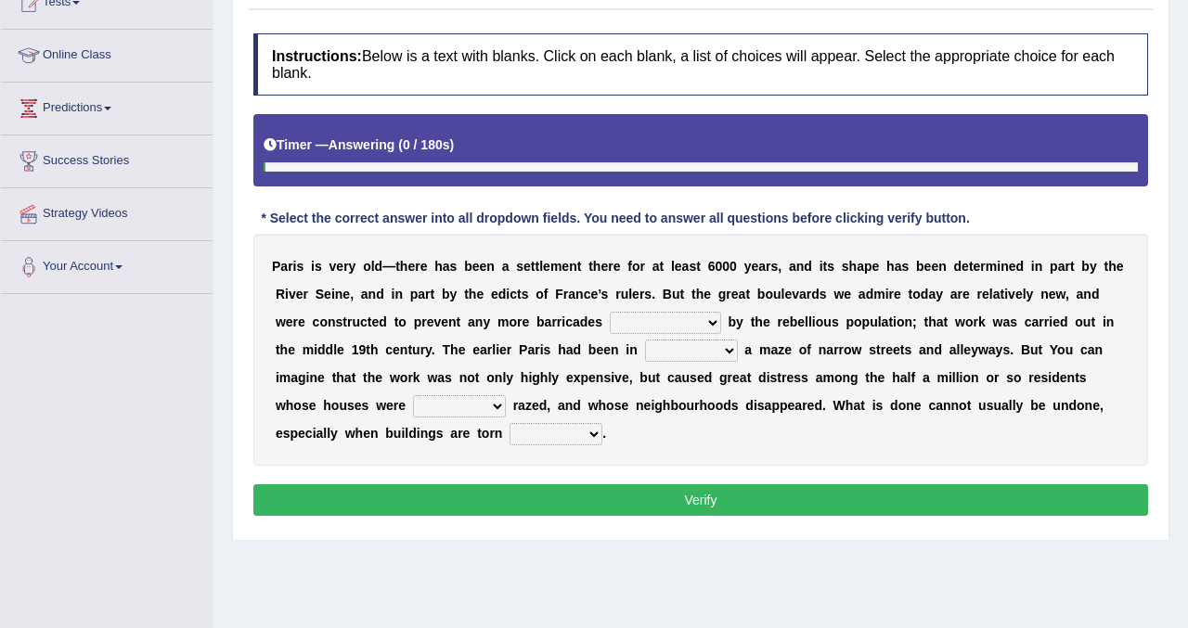
scroll to position [224, 0]
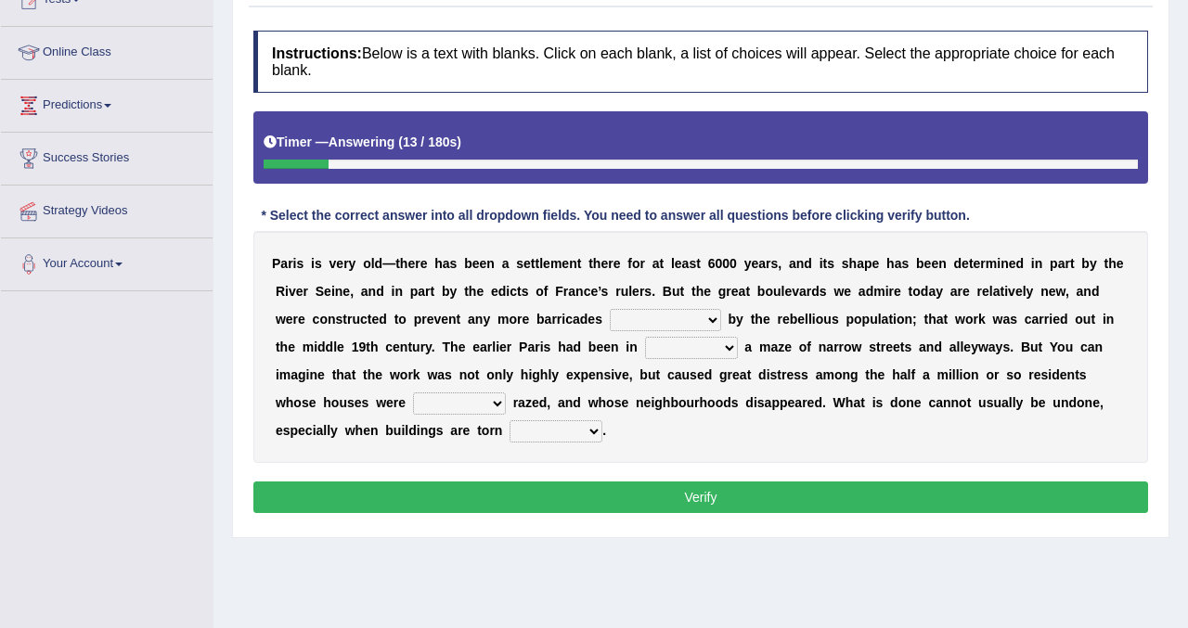
click at [713, 315] on select "being created been created created have created" at bounding box center [665, 320] width 111 height 22
select select "created"
click at [610, 309] on select "being created been created created have created" at bounding box center [665, 320] width 111 height 22
click at [734, 337] on select "practice pair part pride" at bounding box center [691, 348] width 93 height 22
select select "part"
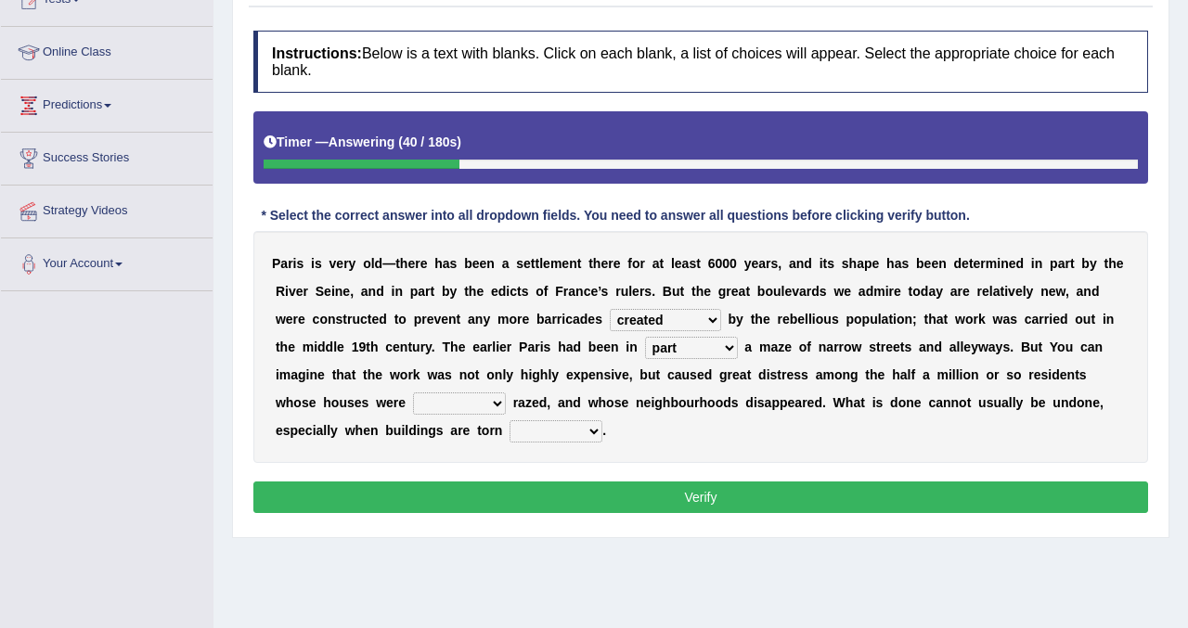
click at [645, 337] on select "practice pair part pride" at bounding box center [691, 348] width 93 height 22
click at [498, 404] on select "really simply fully basically" at bounding box center [459, 403] width 93 height 22
select select "fully"
click at [413, 392] on select "really simply fully basically" at bounding box center [459, 403] width 93 height 22
click at [595, 426] on select "up back now down" at bounding box center [555, 431] width 93 height 22
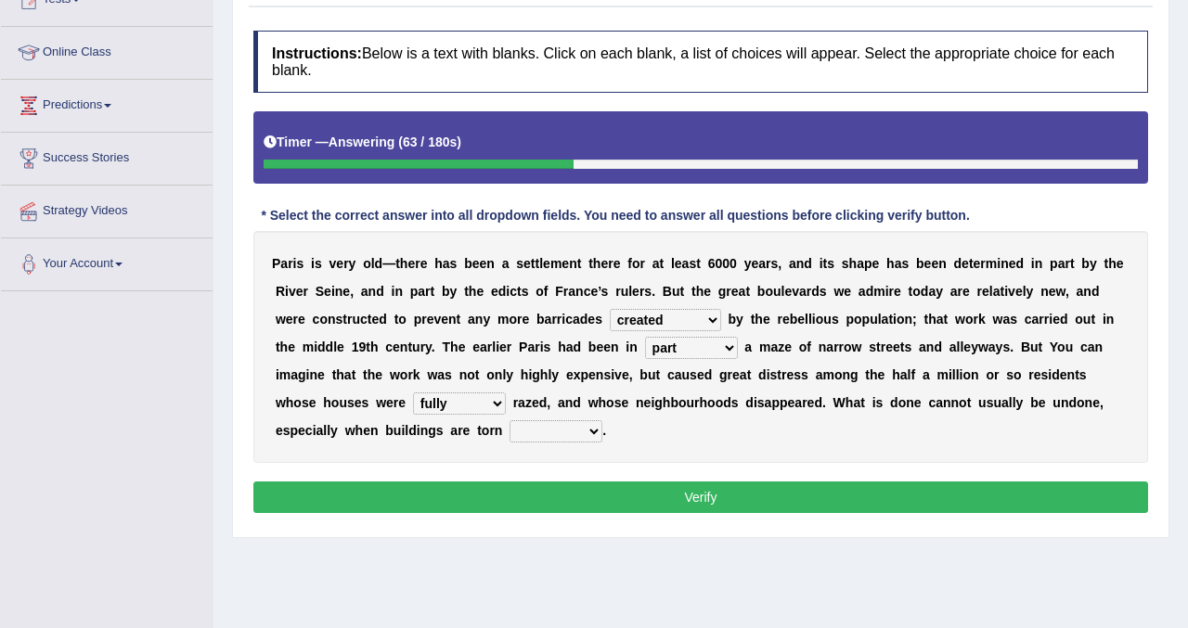
select select "down"
click at [509, 420] on select "up back now down" at bounding box center [555, 431] width 93 height 22
click at [573, 507] on button "Verify" at bounding box center [700, 498] width 894 height 32
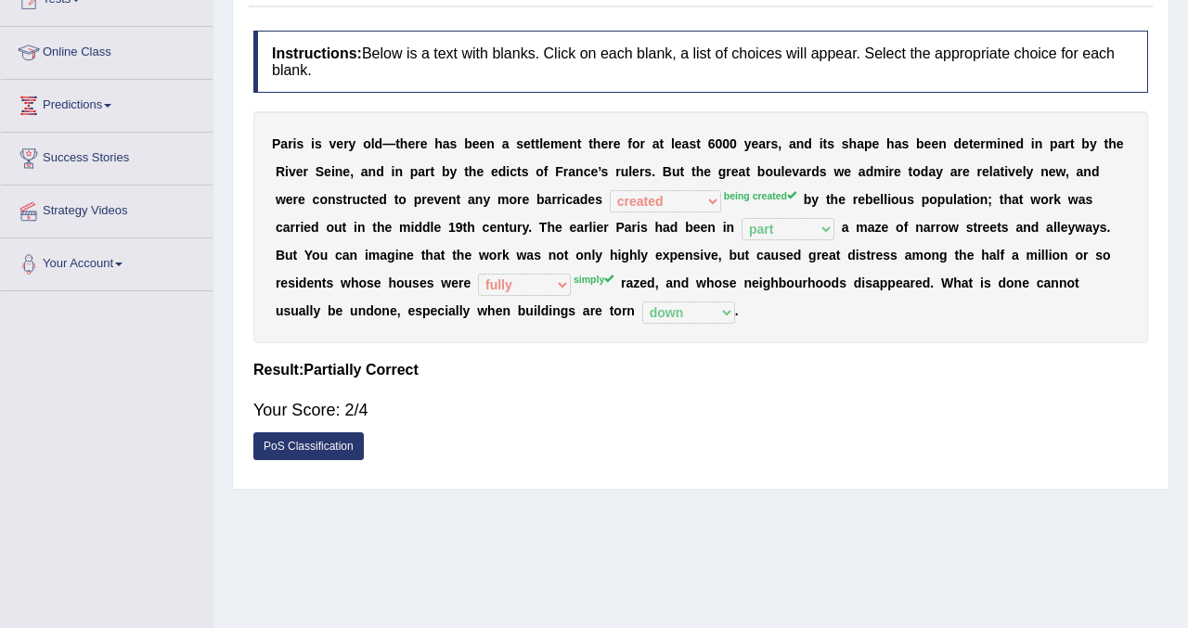
click at [1174, 58] on div "Home Practice Reading & Writing: Fill In The Blanks Very Old [GEOGRAPHIC_DATA] …" at bounding box center [700, 240] width 974 height 928
click at [319, 439] on link "PoS Classification" at bounding box center [308, 446] width 110 height 28
